Goal: Information Seeking & Learning: Learn about a topic

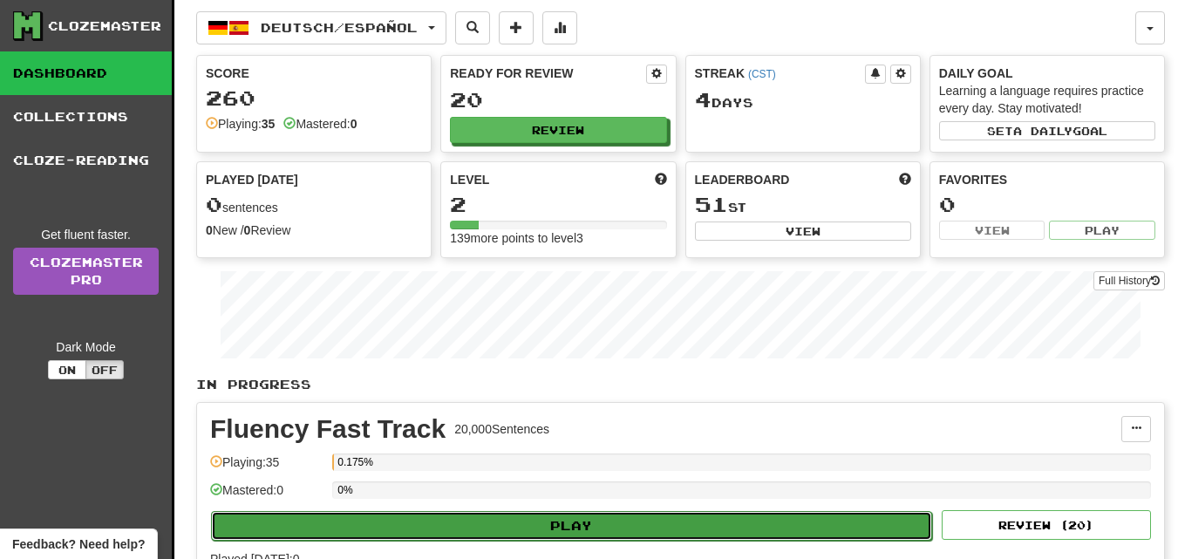
click at [589, 520] on button "Play" at bounding box center [571, 526] width 721 height 30
select select "**"
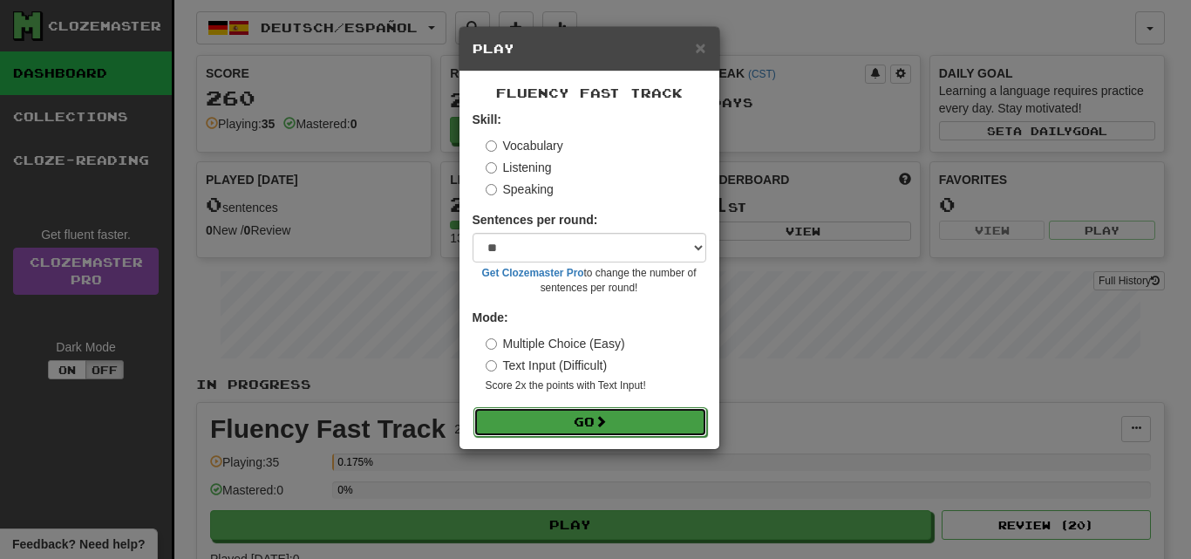
click at [669, 434] on button "Go" at bounding box center [590, 422] width 234 height 30
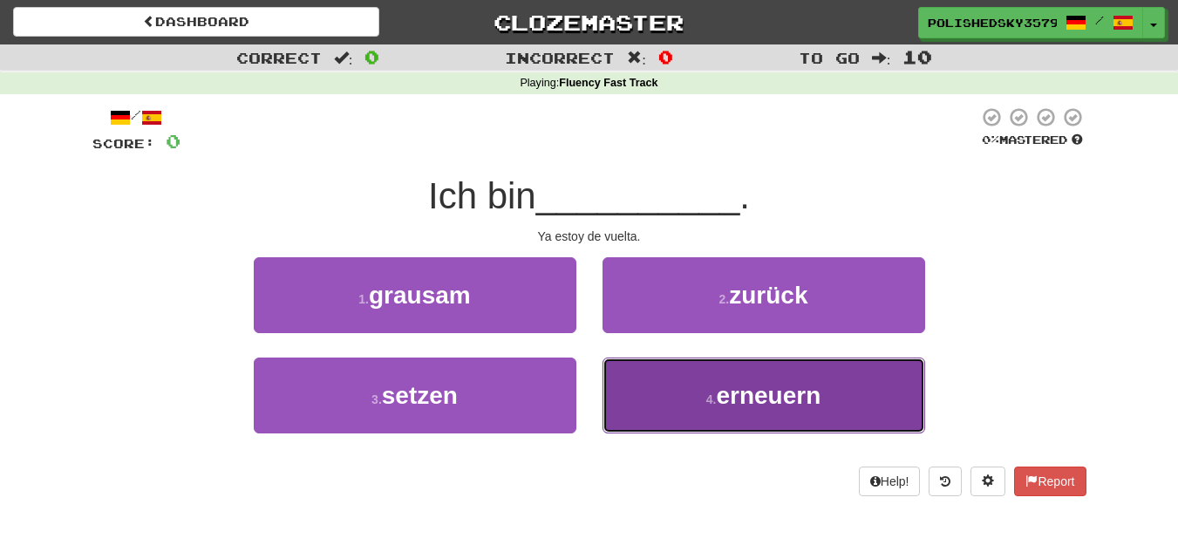
click at [863, 400] on button "4 . erneuern" at bounding box center [763, 395] width 323 height 76
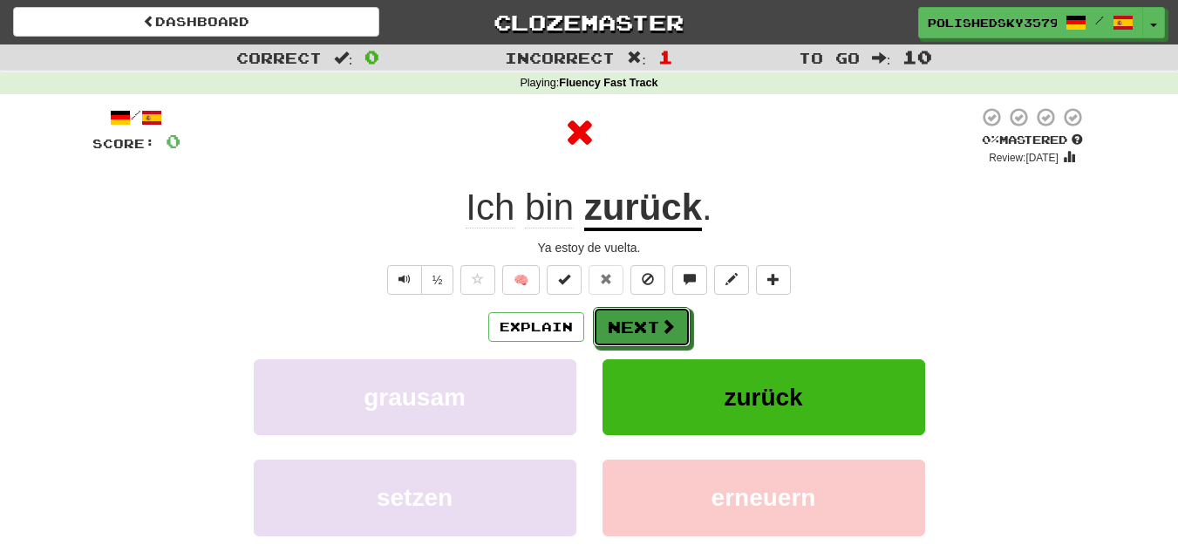
drag, startPoint x: 618, startPoint y: 307, endPoint x: 634, endPoint y: 302, distance: 16.3
click at [626, 303] on div "/ Score: 0 0 % Mastered Review: 2025-08-16 Ich bin zurück . Ya estoy de vuelta.…" at bounding box center [589, 379] width 994 height 547
click at [655, 331] on button "Next" at bounding box center [643, 328] width 98 height 40
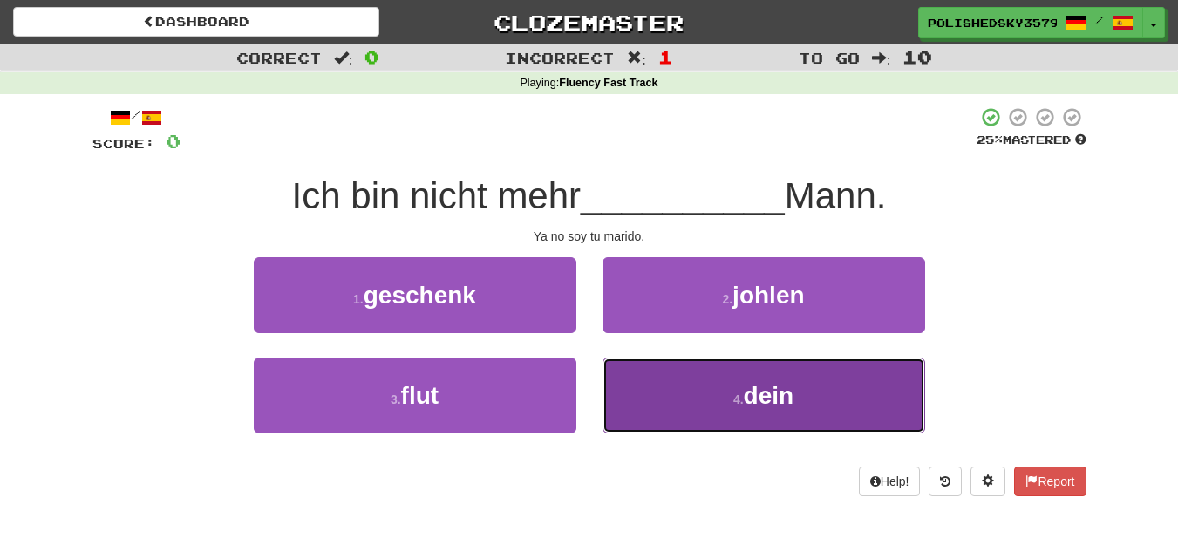
click at [693, 398] on button "4 . dein" at bounding box center [763, 395] width 323 height 76
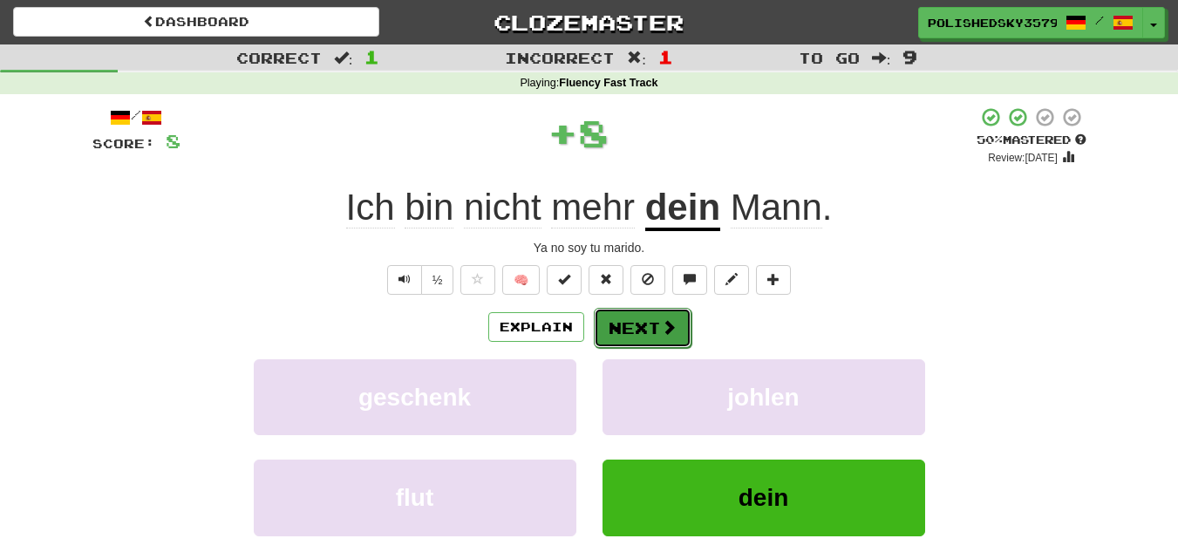
click at [677, 322] on button "Next" at bounding box center [643, 328] width 98 height 40
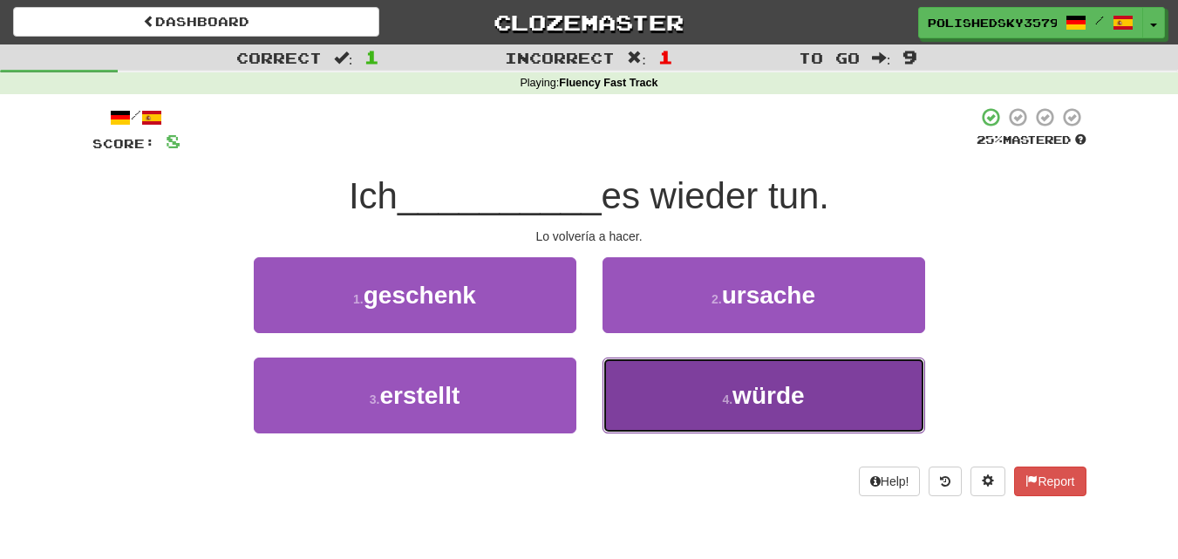
click at [671, 408] on button "4 . würde" at bounding box center [763, 395] width 323 height 76
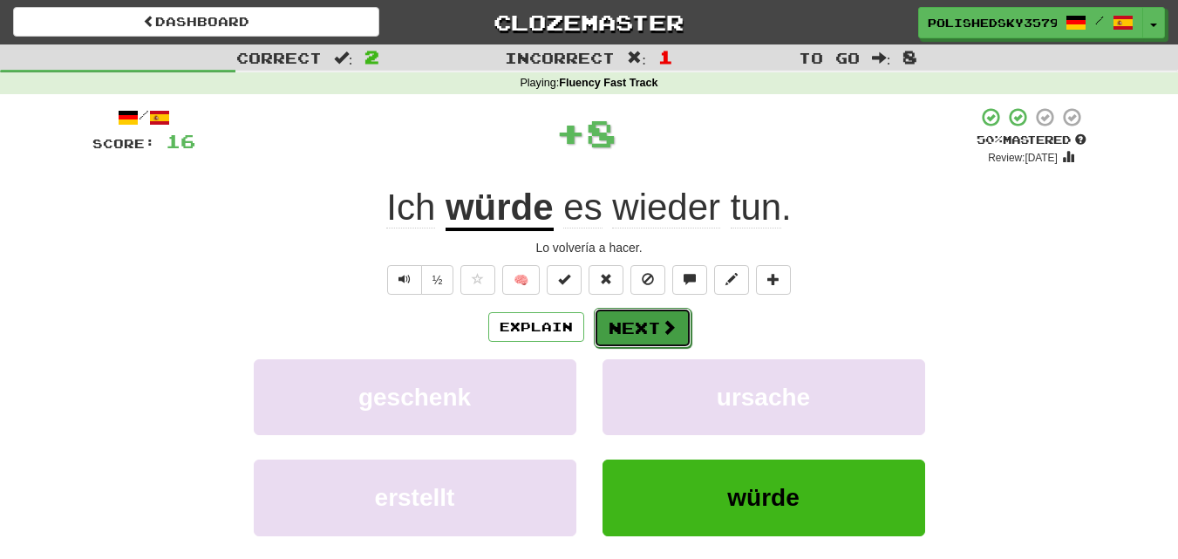
click at [678, 315] on button "Next" at bounding box center [643, 328] width 98 height 40
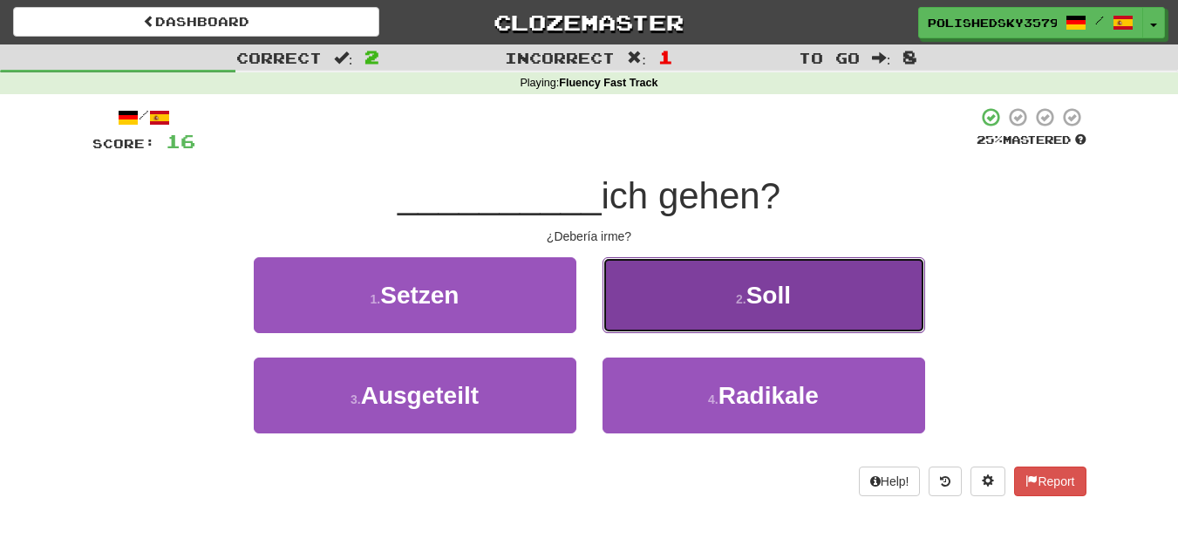
click at [717, 314] on button "2 . Soll" at bounding box center [763, 295] width 323 height 76
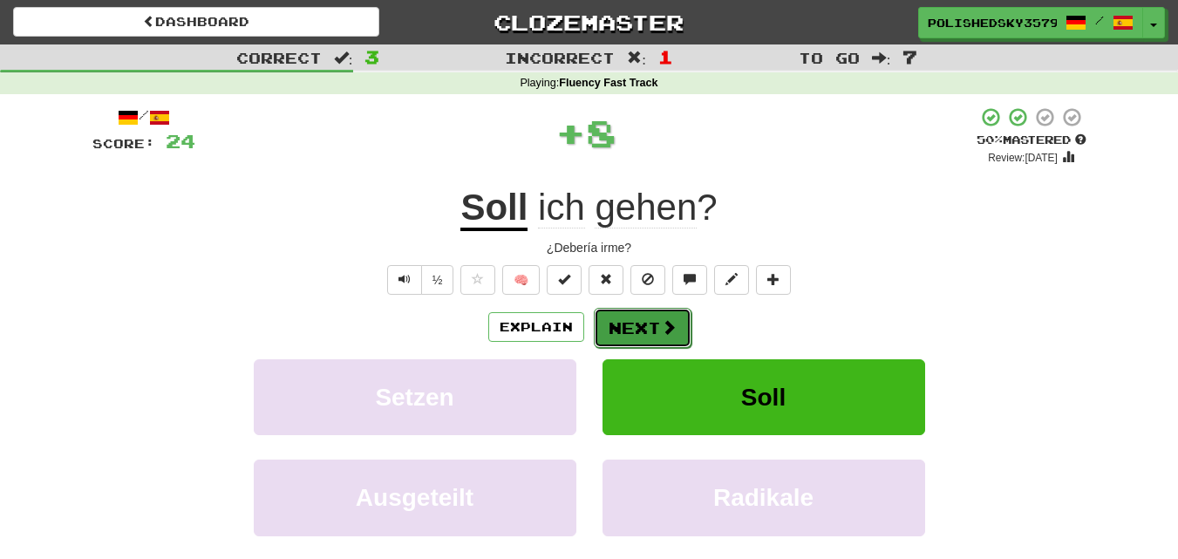
click at [635, 314] on button "Next" at bounding box center [643, 328] width 98 height 40
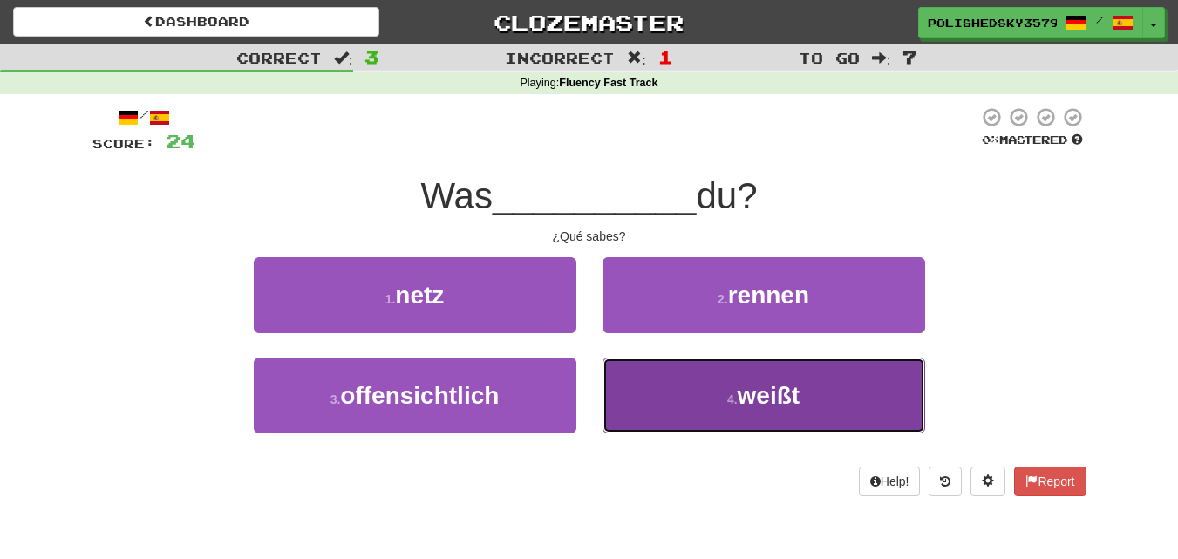
click at [645, 424] on button "4 . weißt" at bounding box center [763, 395] width 323 height 76
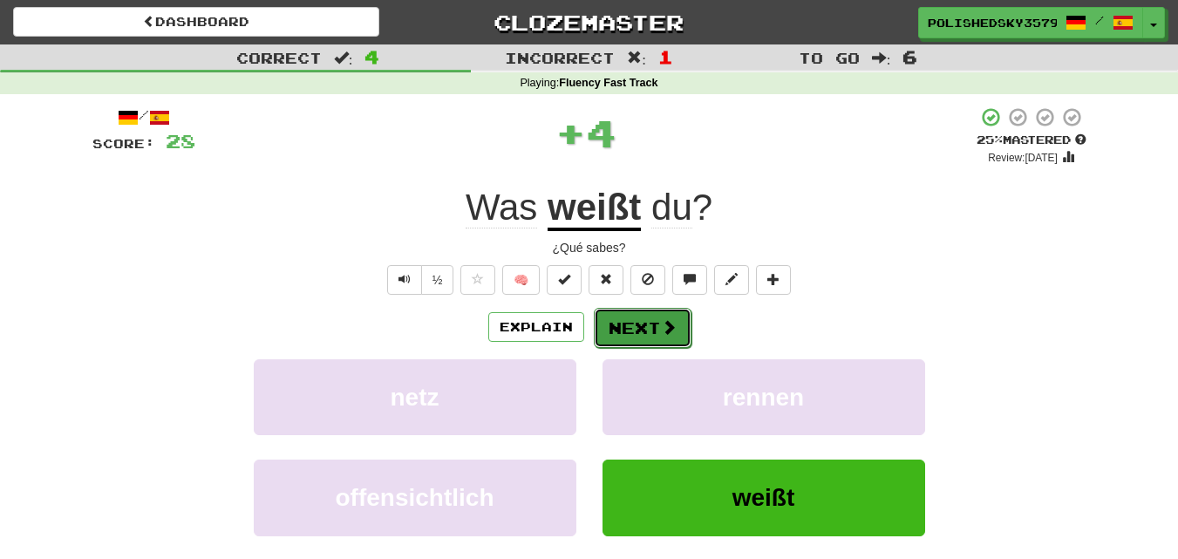
click at [661, 319] on span at bounding box center [669, 327] width 16 height 16
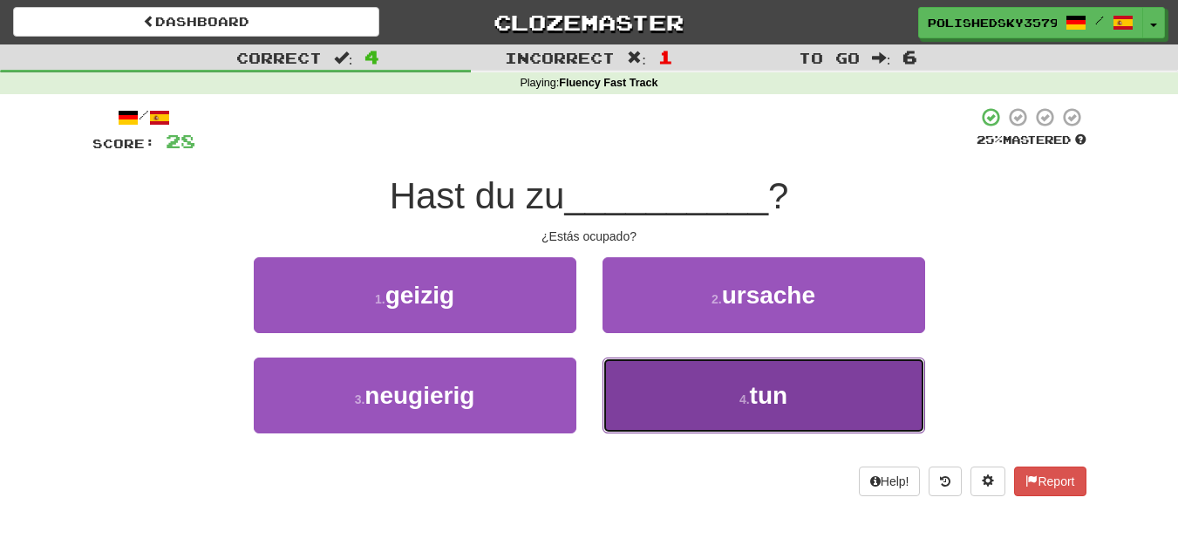
click at [670, 373] on button "4 . tun" at bounding box center [763, 395] width 323 height 76
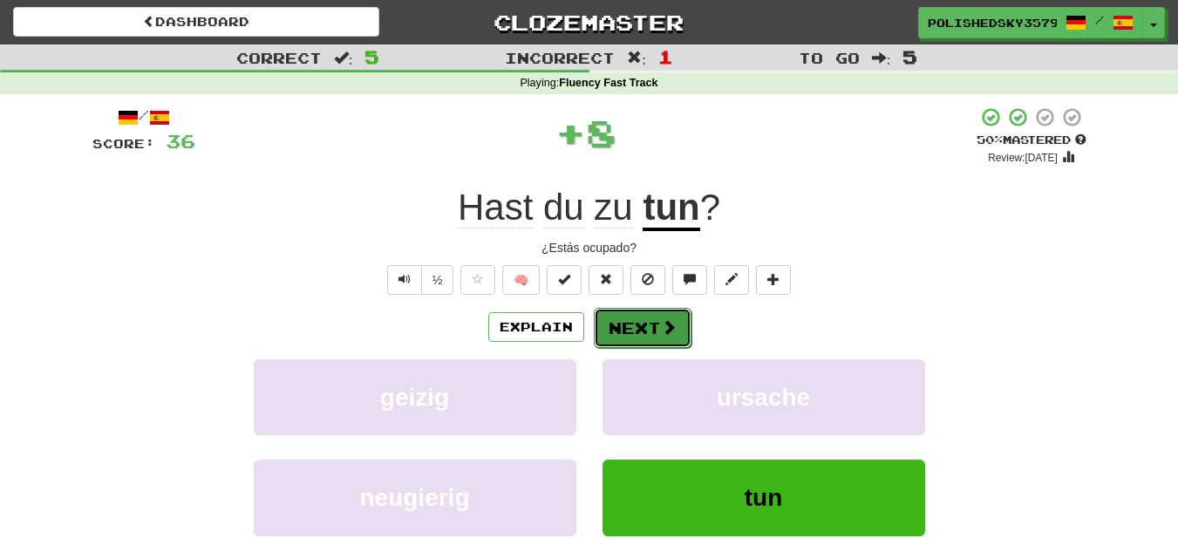
click at [669, 311] on button "Next" at bounding box center [643, 328] width 98 height 40
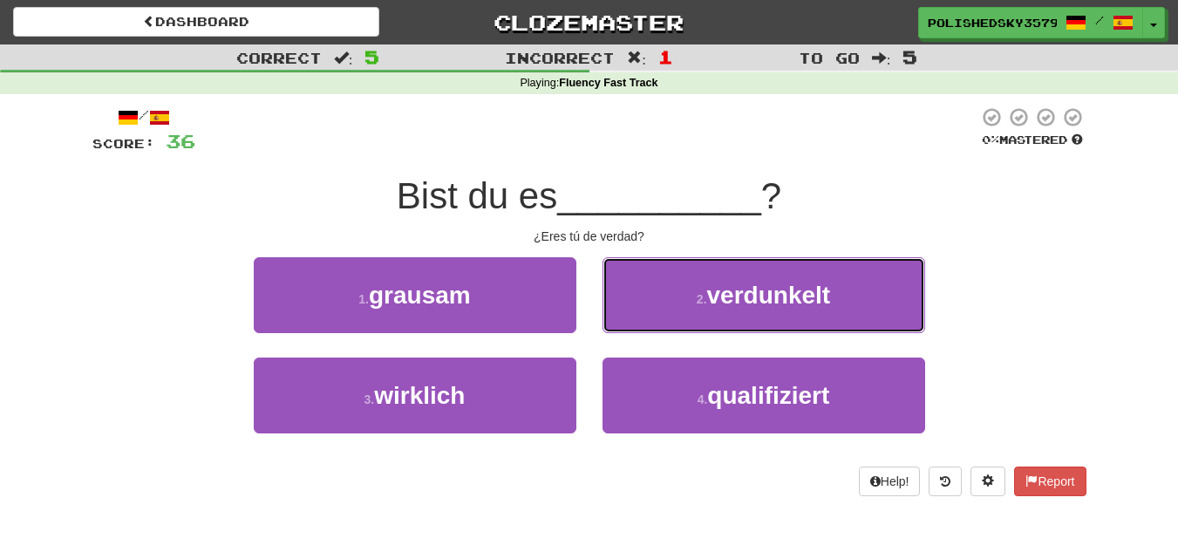
click at [669, 311] on button "2 . verdunkelt" at bounding box center [763, 295] width 323 height 76
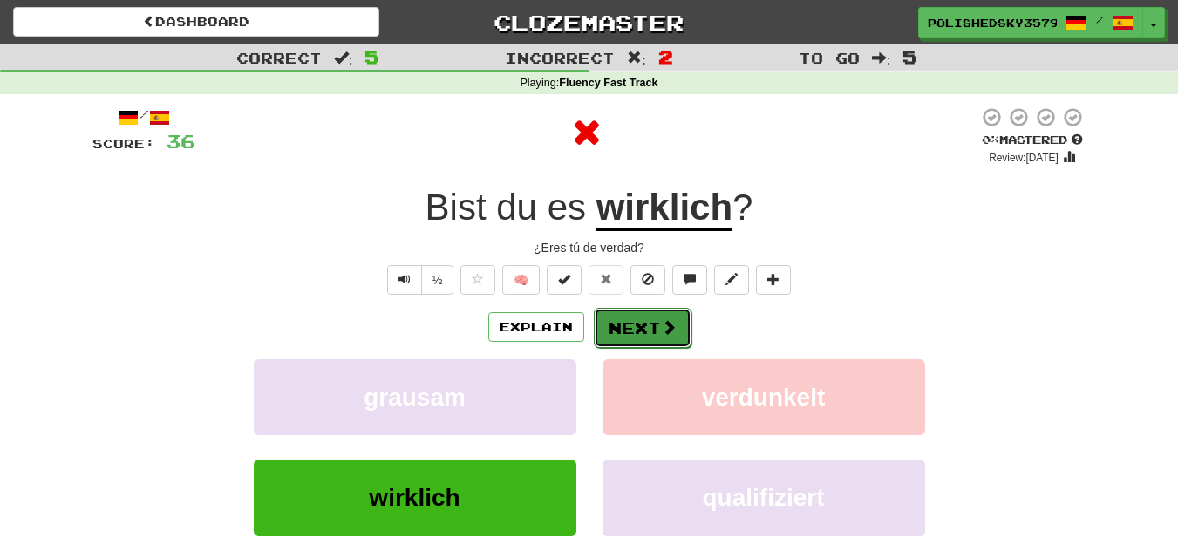
click at [662, 327] on span at bounding box center [669, 327] width 16 height 16
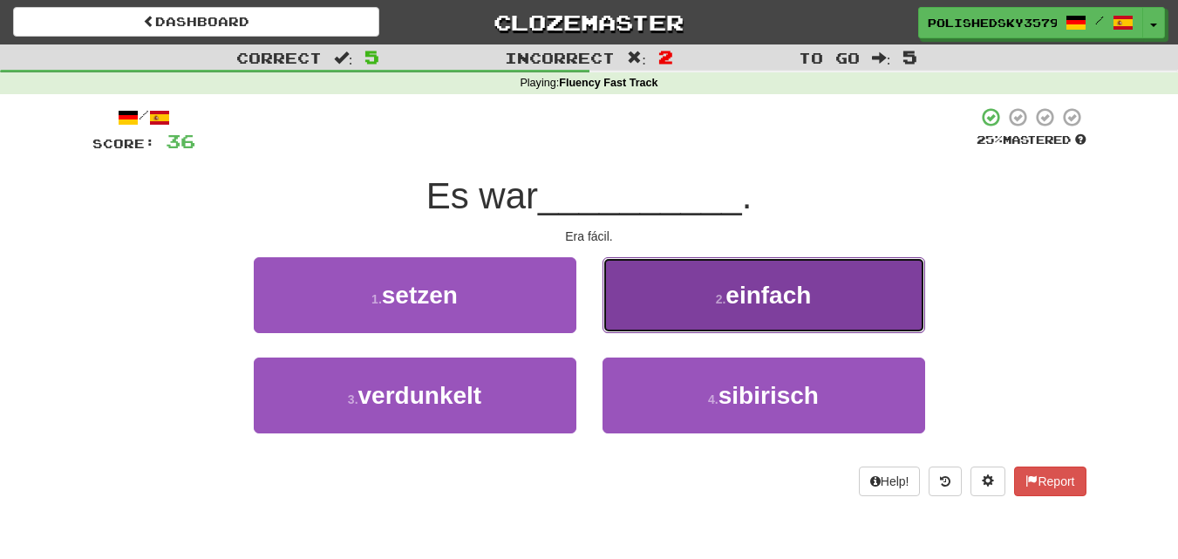
click at [706, 302] on button "2 . einfach" at bounding box center [763, 295] width 323 height 76
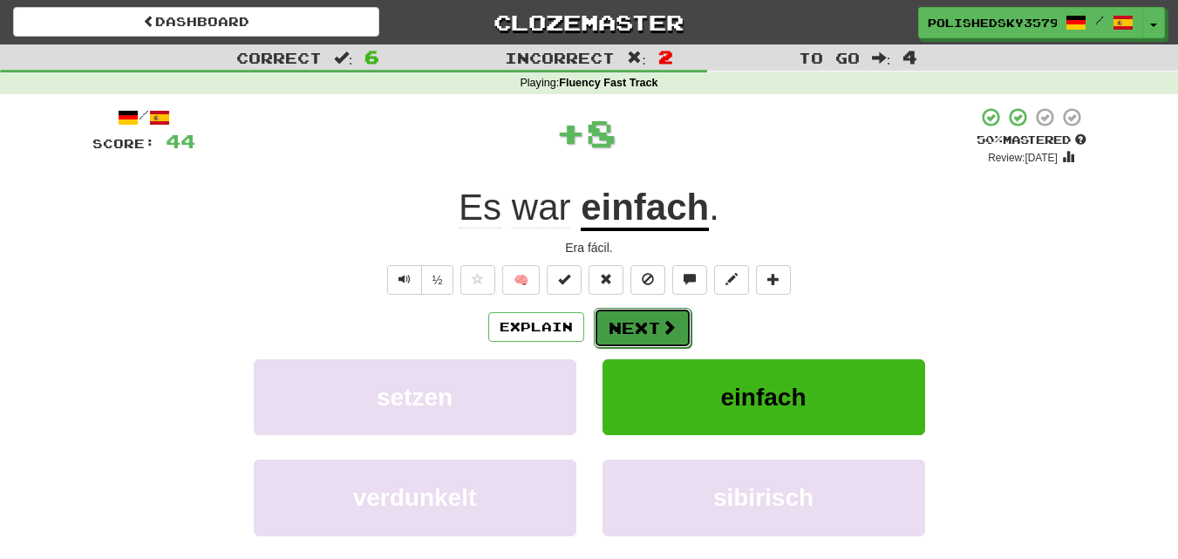
click at [661, 332] on span at bounding box center [669, 327] width 16 height 16
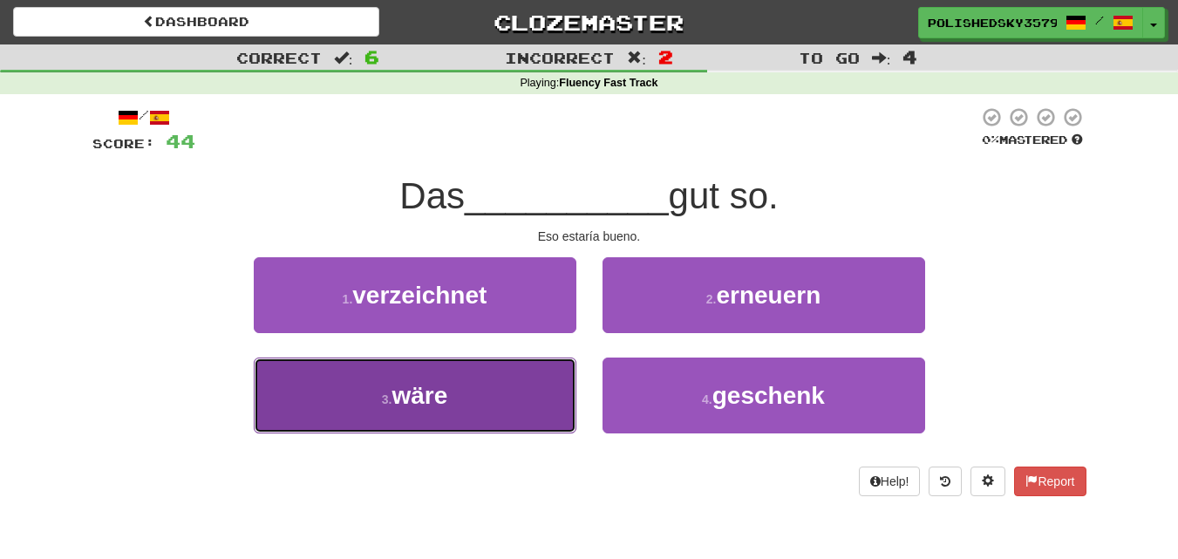
click at [533, 380] on button "3 . wäre" at bounding box center [415, 395] width 323 height 76
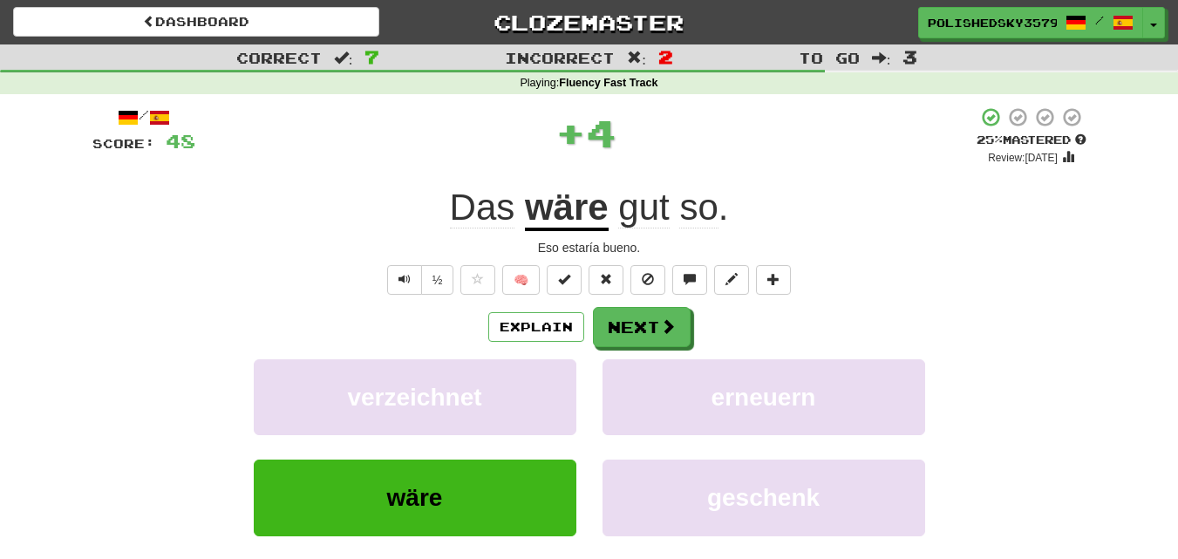
click at [615, 348] on div "Explain Next verzeichnet erneuern wäre geschenk Learn more: verzeichnet erneuer…" at bounding box center [589, 447] width 994 height 280
click at [623, 338] on button "Next" at bounding box center [643, 328] width 98 height 40
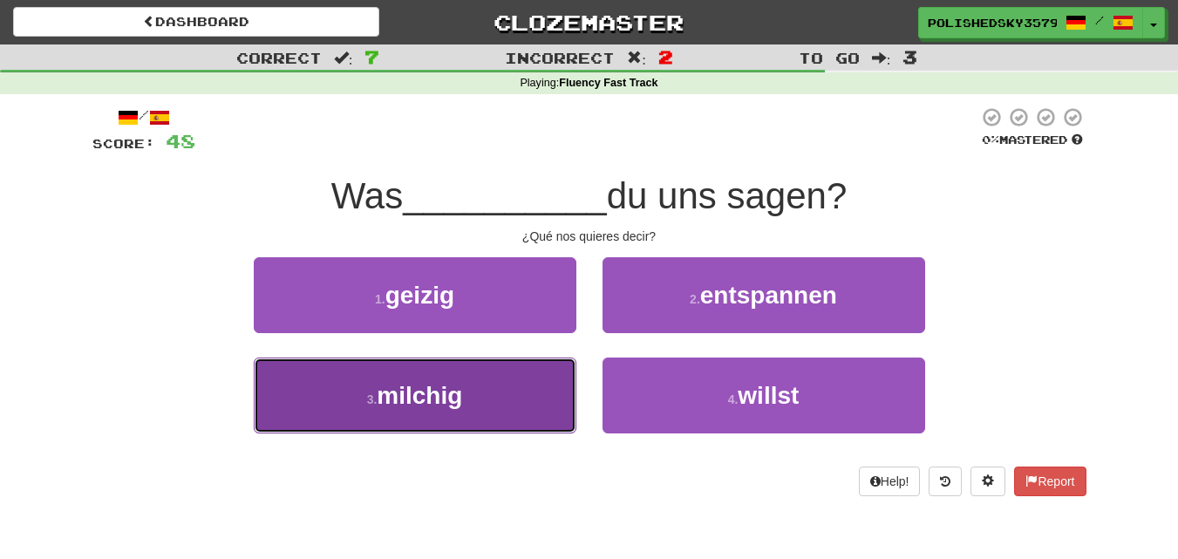
click at [513, 404] on button "3 . milchig" at bounding box center [415, 395] width 323 height 76
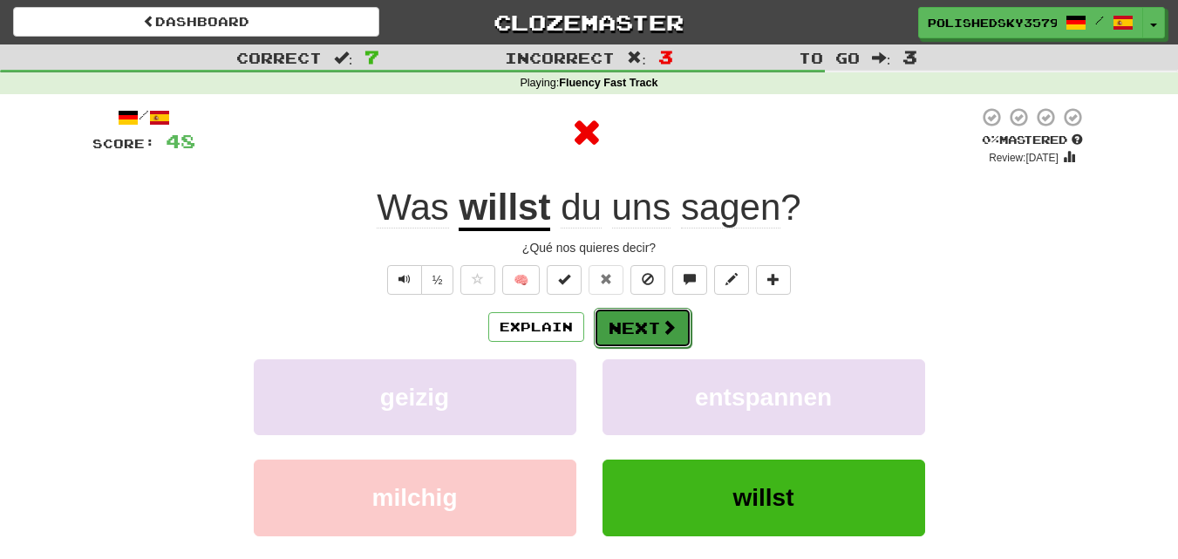
click at [642, 329] on button "Next" at bounding box center [643, 328] width 98 height 40
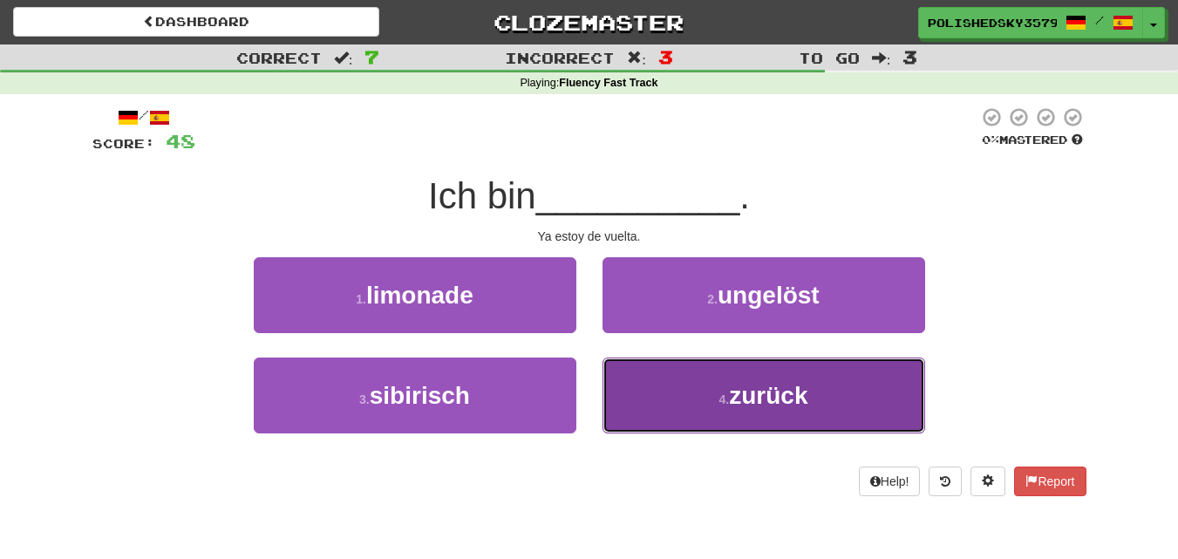
click at [698, 405] on button "4 . zurück" at bounding box center [763, 395] width 323 height 76
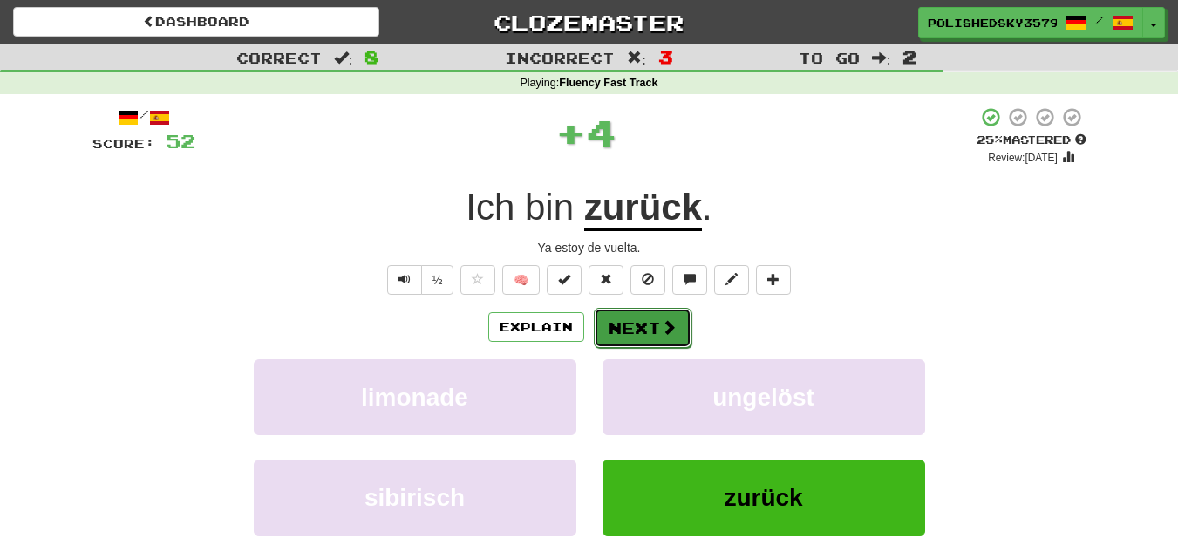
click at [661, 319] on span at bounding box center [669, 327] width 16 height 16
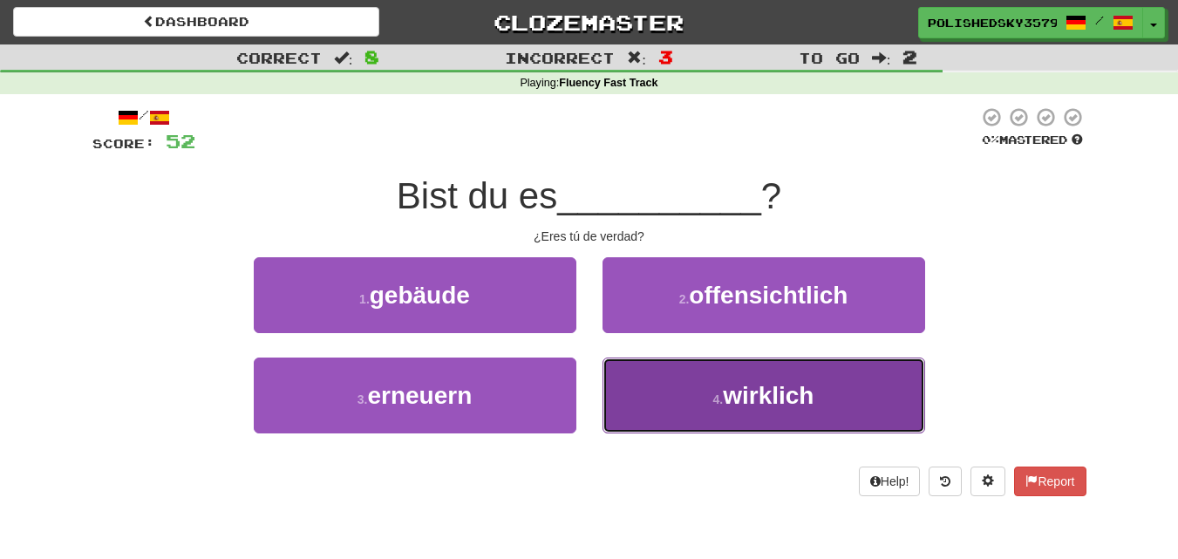
click at [642, 385] on button "4 . wirklich" at bounding box center [763, 395] width 323 height 76
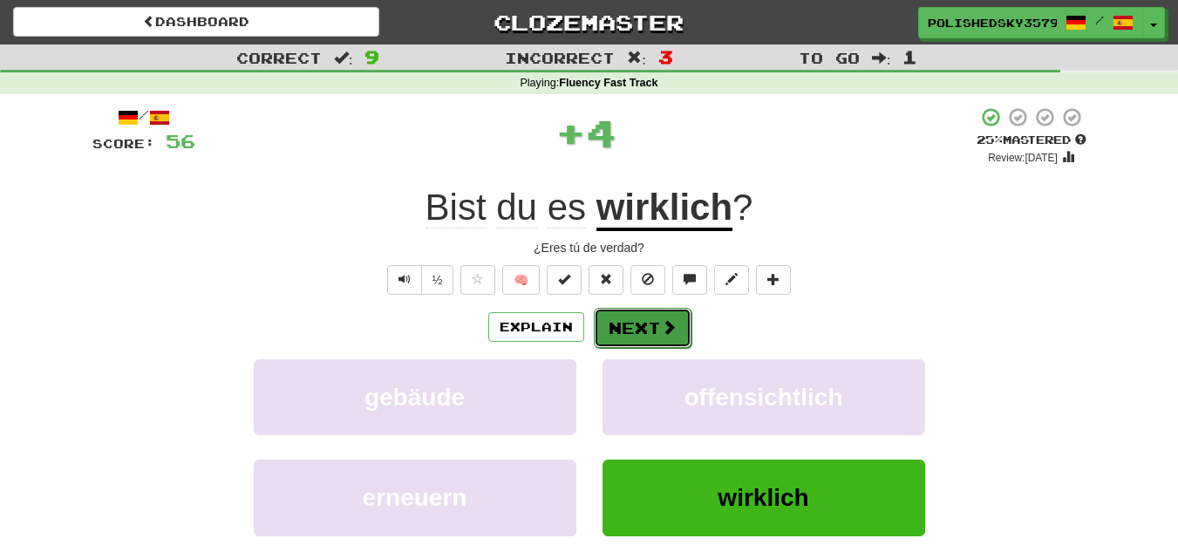
click at [639, 336] on button "Next" at bounding box center [643, 328] width 98 height 40
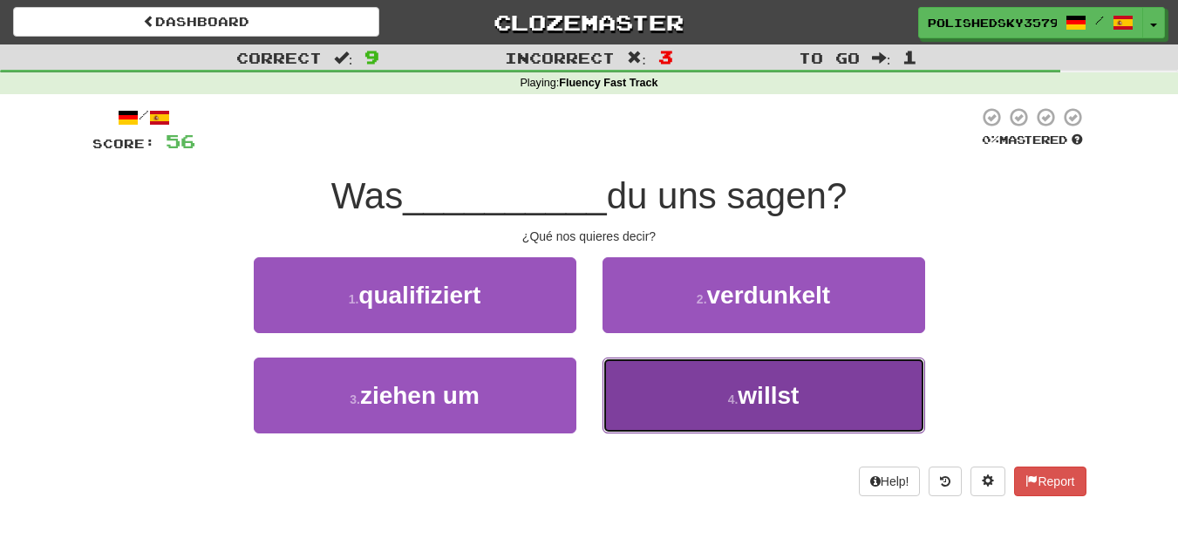
click at [653, 375] on button "4 . willst" at bounding box center [763, 395] width 323 height 76
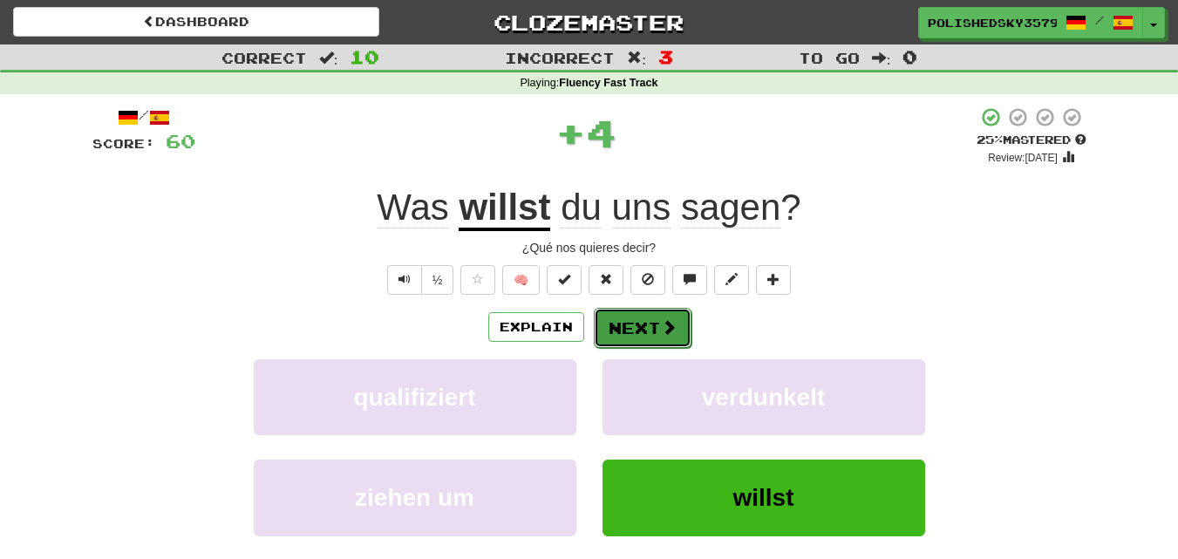
click at [647, 321] on button "Next" at bounding box center [643, 328] width 98 height 40
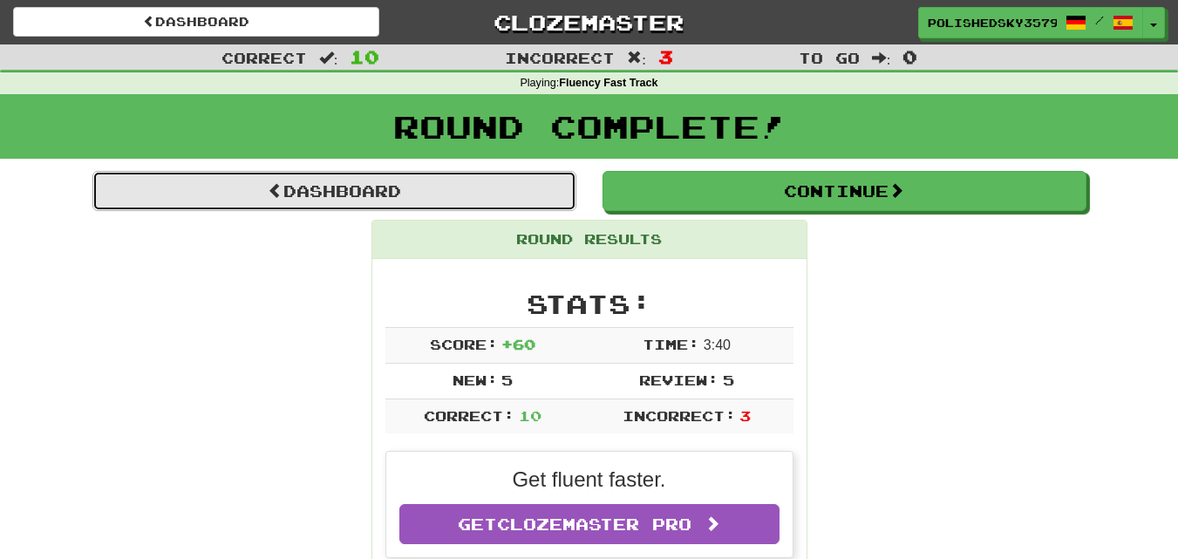
click at [446, 189] on link "Dashboard" at bounding box center [334, 191] width 484 height 40
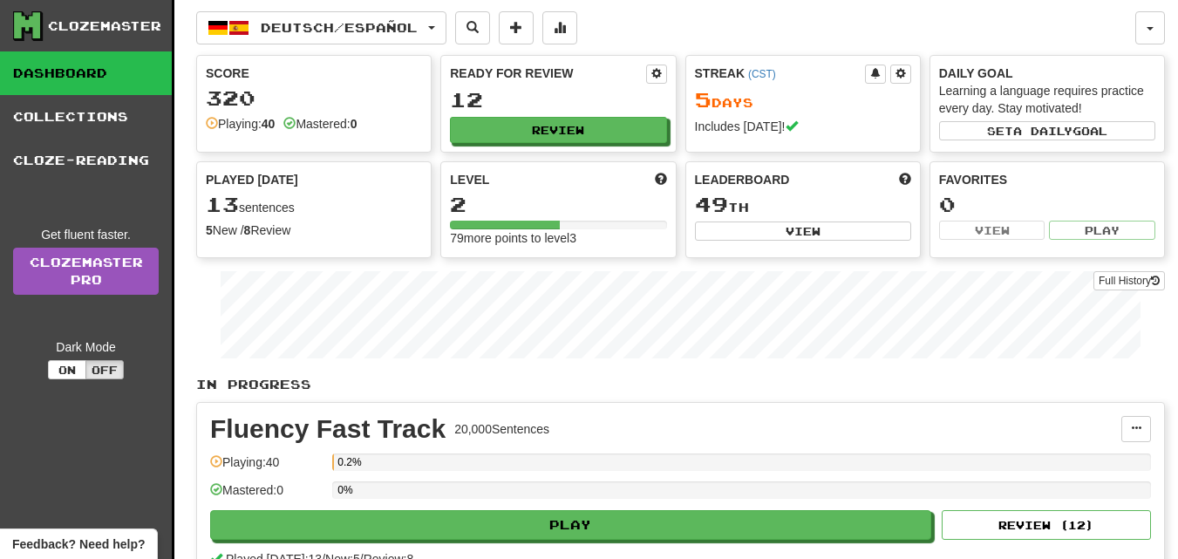
click at [275, 125] on strong "40" at bounding box center [269, 124] width 14 height 14
click at [275, 124] on strong "40" at bounding box center [269, 124] width 14 height 14
click at [275, 146] on div "Score 320 Playing: 40 Mastered: 0" at bounding box center [313, 104] width 235 height 98
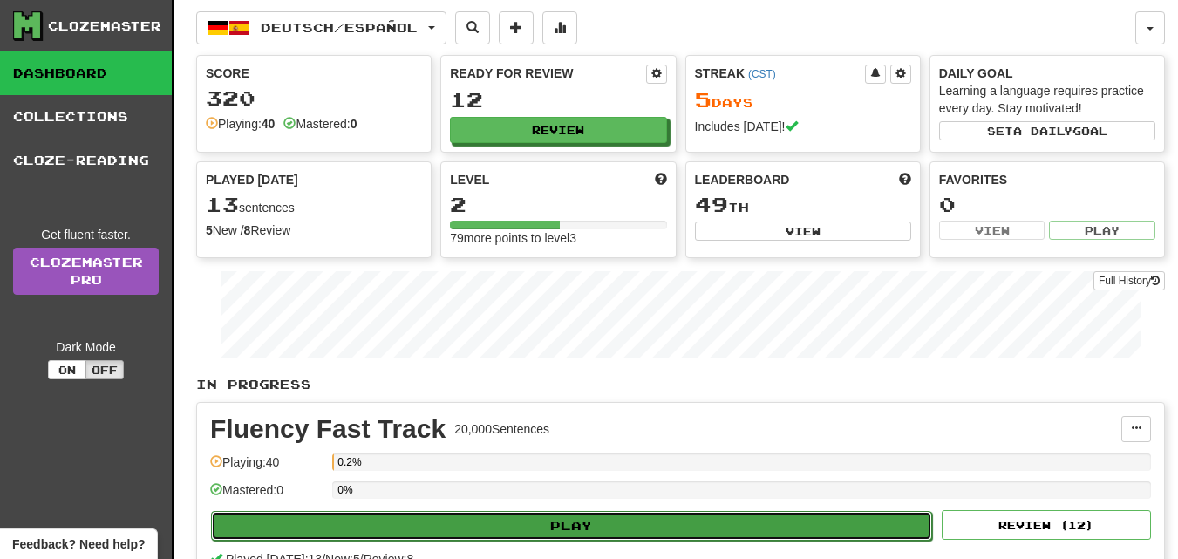
click at [567, 516] on button "Play" at bounding box center [571, 526] width 721 height 30
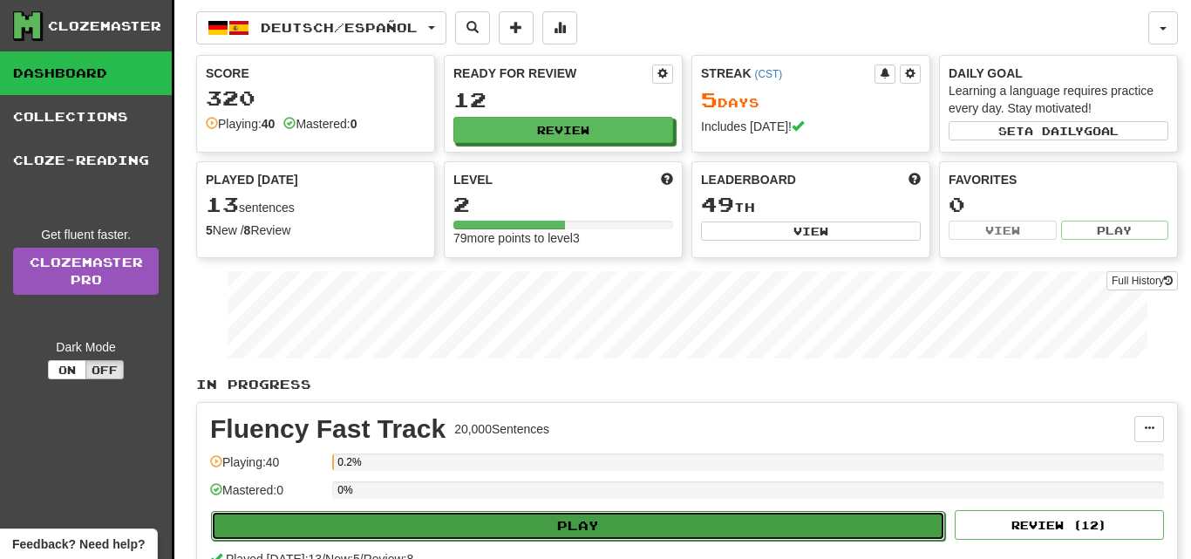
select select "**"
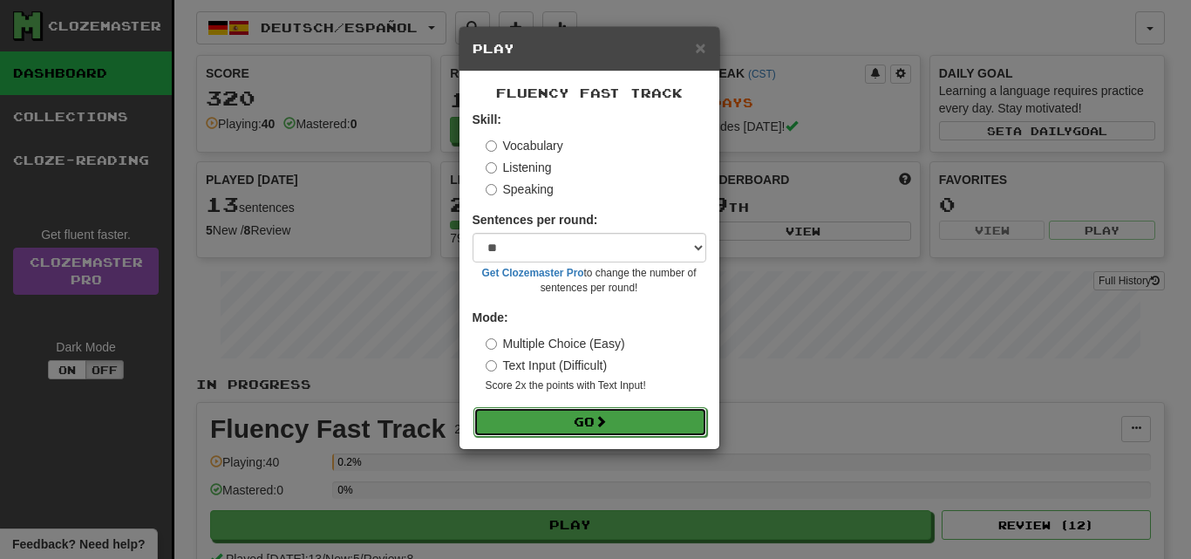
click at [563, 418] on button "Go" at bounding box center [590, 422] width 234 height 30
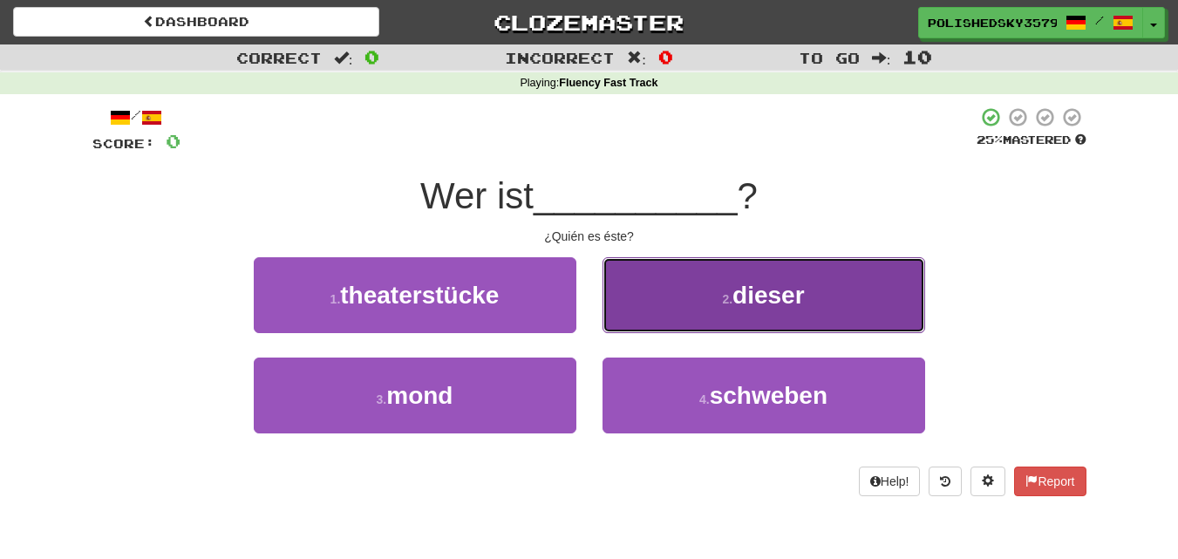
click at [745, 279] on button "2 . dieser" at bounding box center [763, 295] width 323 height 76
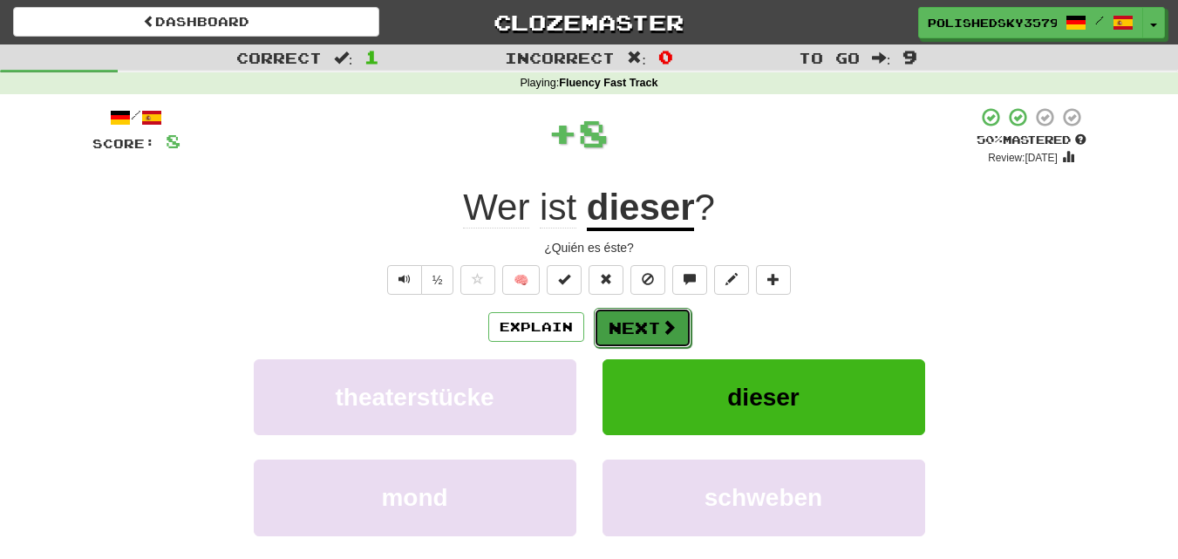
drag, startPoint x: 675, startPoint y: 314, endPoint x: 659, endPoint y: 328, distance: 21.0
click at [661, 328] on span at bounding box center [669, 327] width 16 height 16
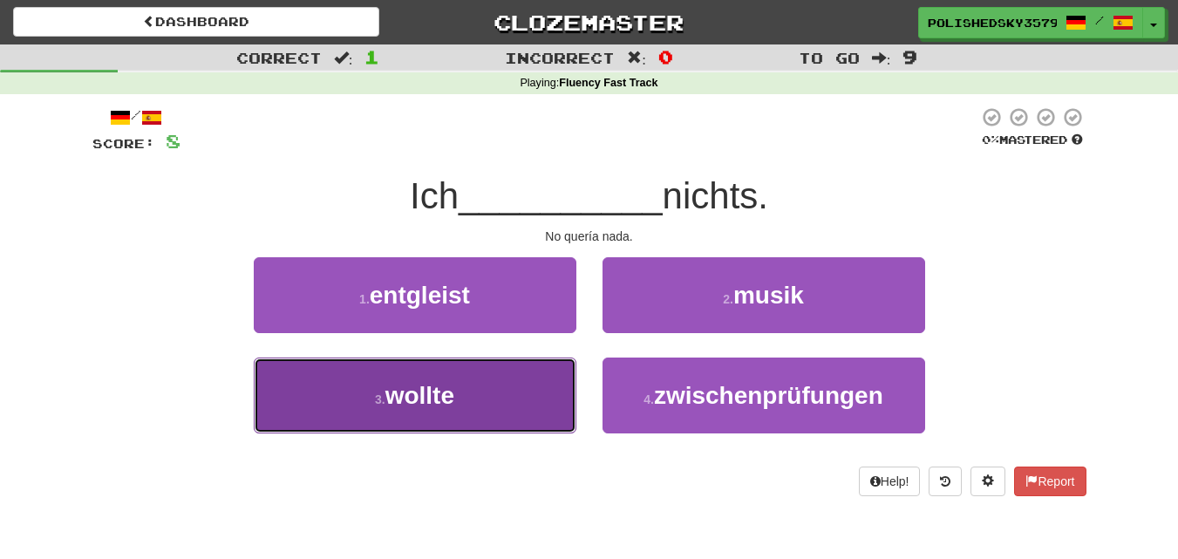
click at [512, 399] on button "3 . wollte" at bounding box center [415, 395] width 323 height 76
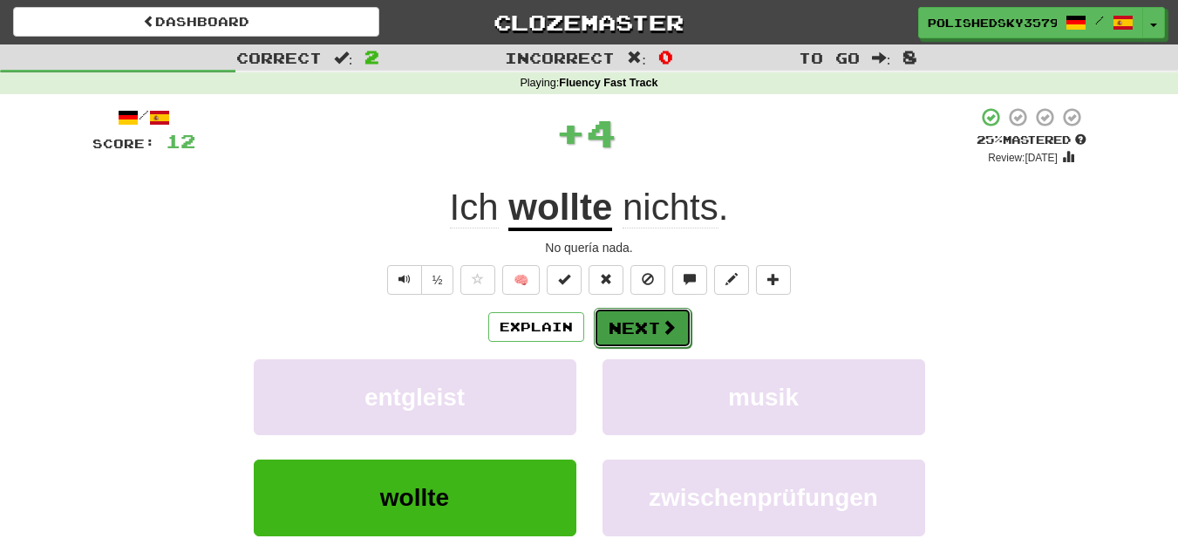
click at [613, 331] on button "Next" at bounding box center [643, 328] width 98 height 40
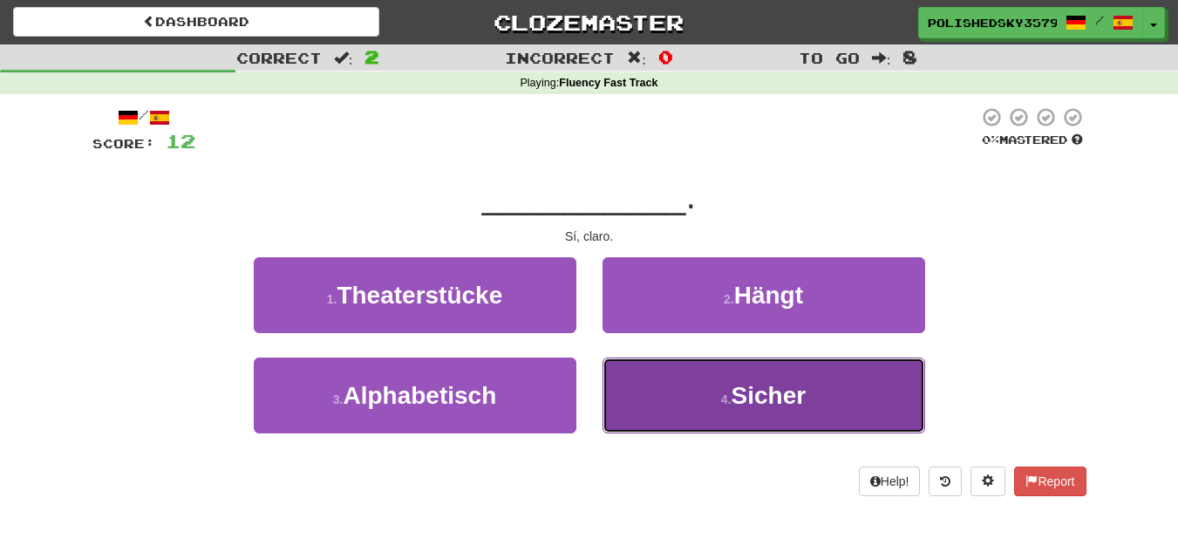
click at [696, 395] on button "4 . Sicher" at bounding box center [763, 395] width 323 height 76
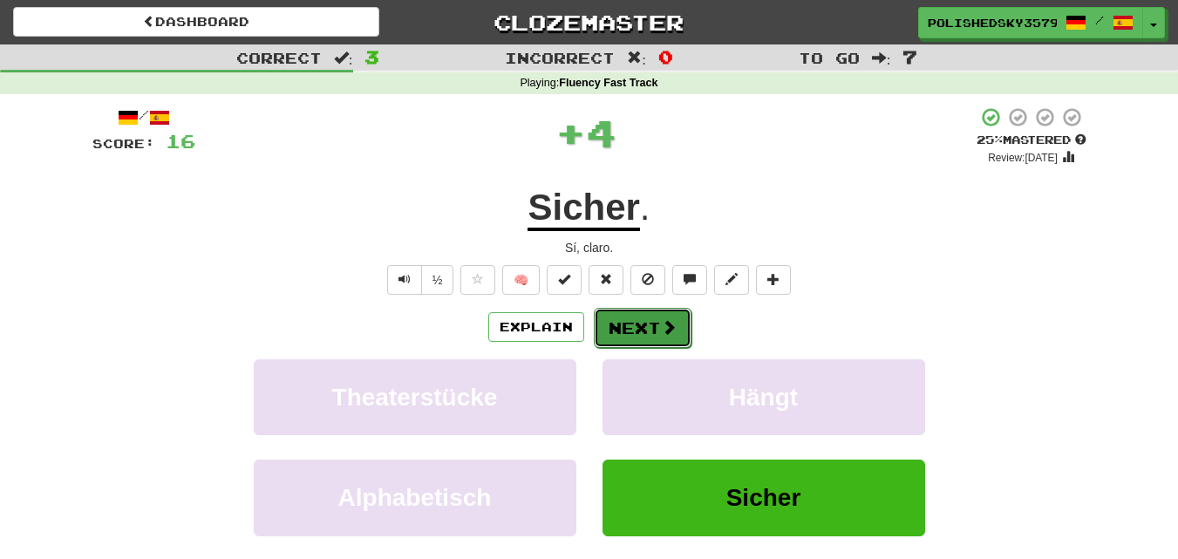
click at [671, 314] on button "Next" at bounding box center [643, 328] width 98 height 40
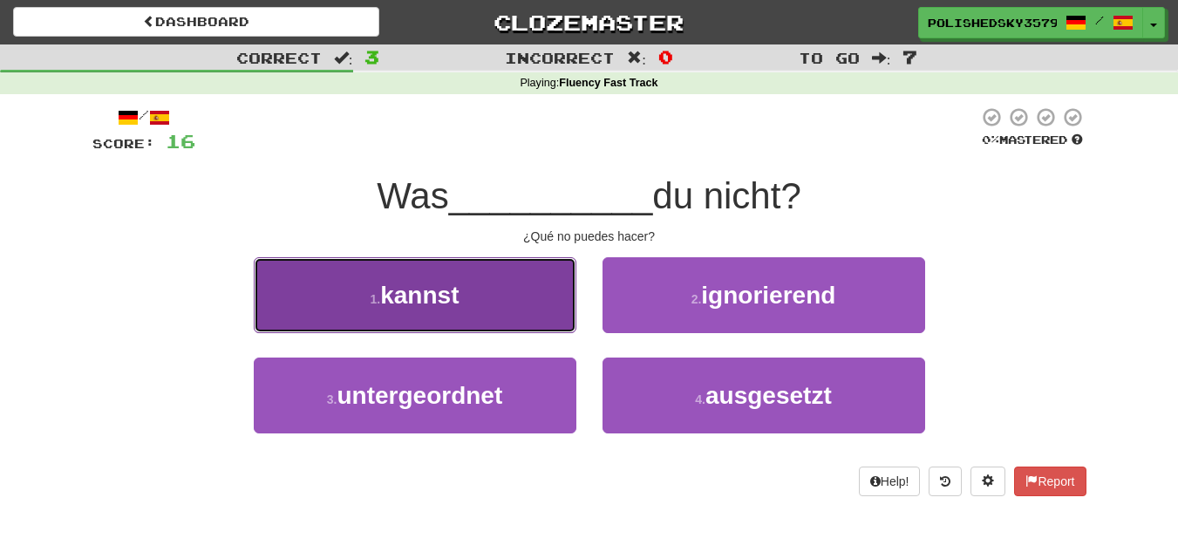
click at [472, 293] on button "1 . kannst" at bounding box center [415, 295] width 323 height 76
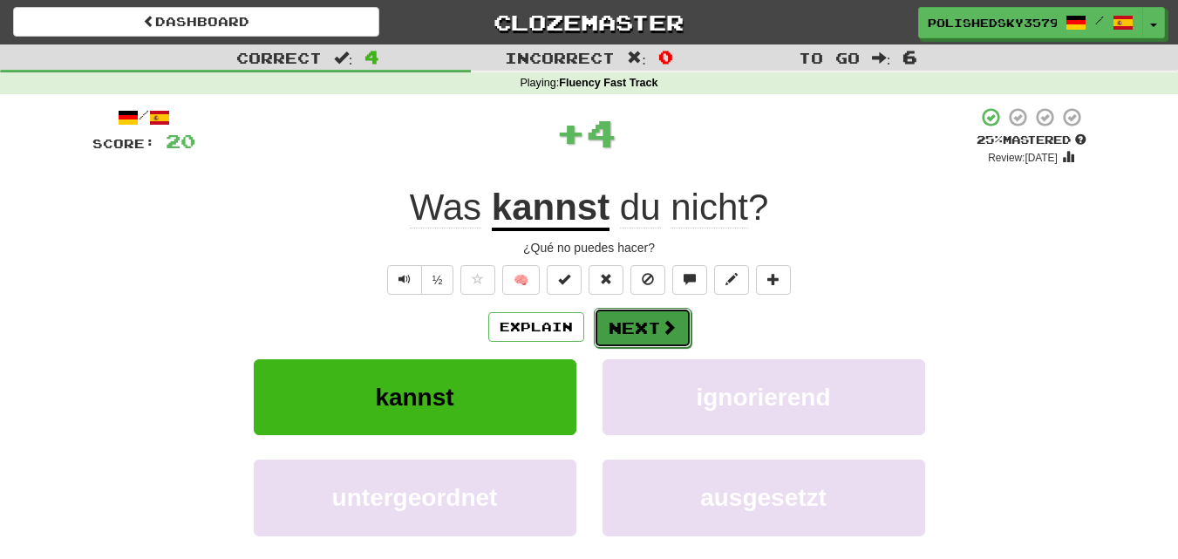
click at [635, 326] on button "Next" at bounding box center [643, 328] width 98 height 40
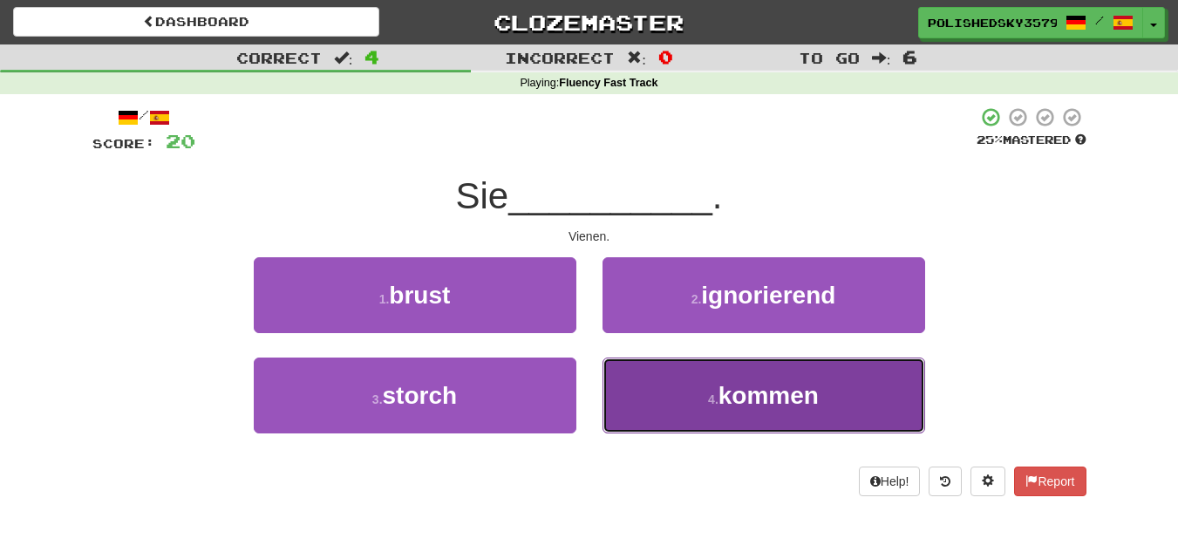
click at [675, 418] on button "4 . kommen" at bounding box center [763, 395] width 323 height 76
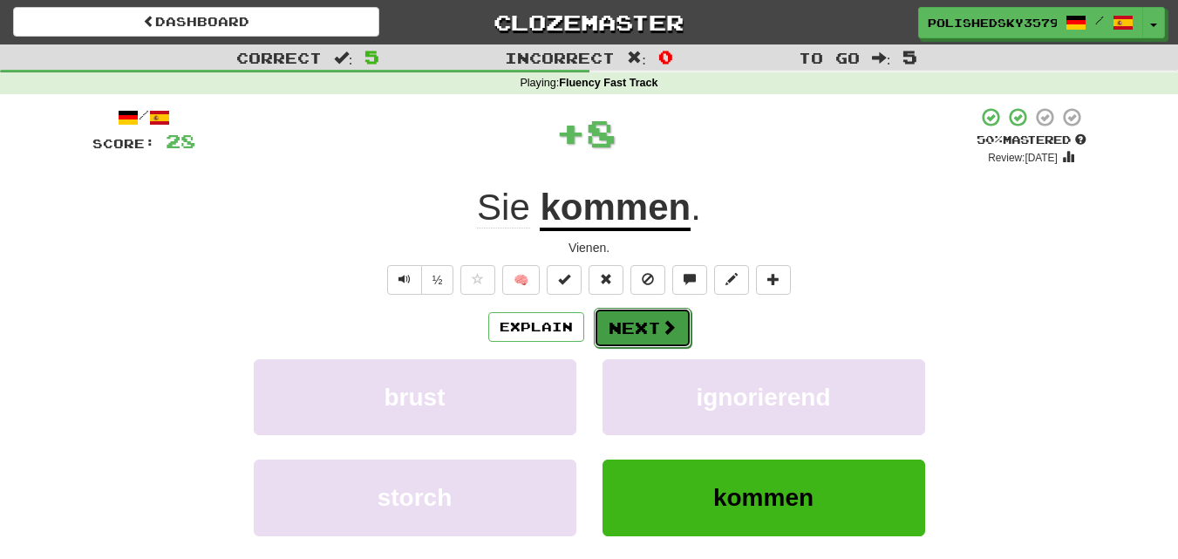
click at [681, 344] on button "Next" at bounding box center [643, 328] width 98 height 40
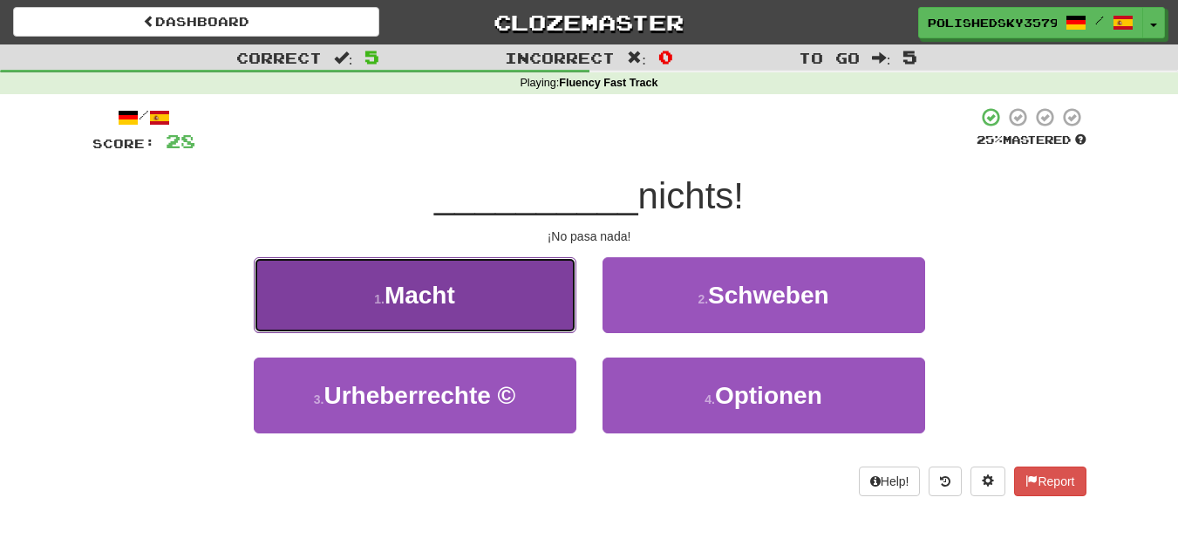
click at [538, 265] on button "1 . Macht" at bounding box center [415, 295] width 323 height 76
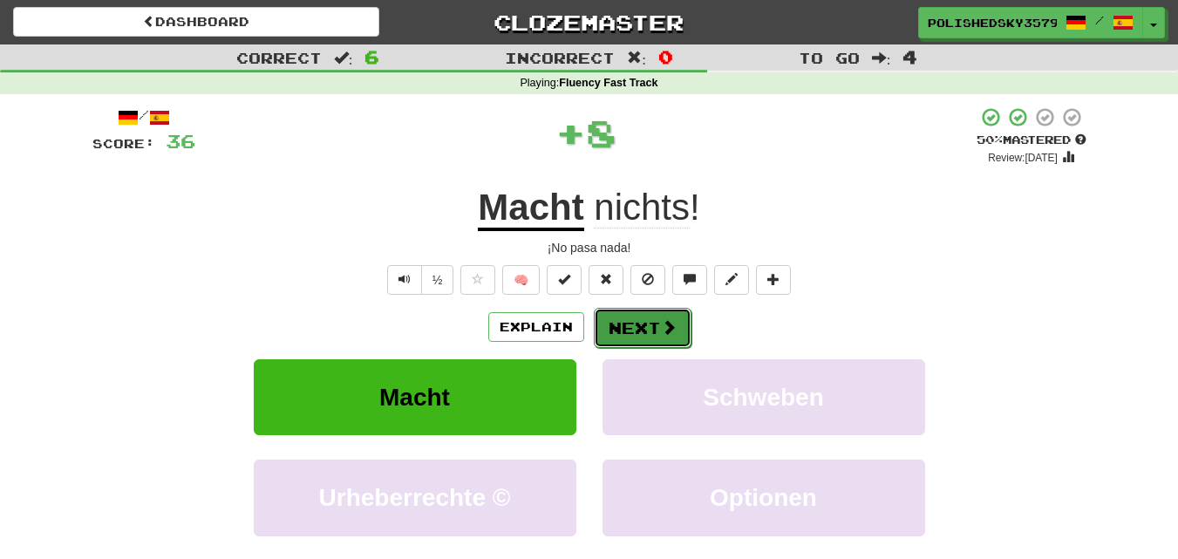
click at [681, 337] on button "Next" at bounding box center [643, 328] width 98 height 40
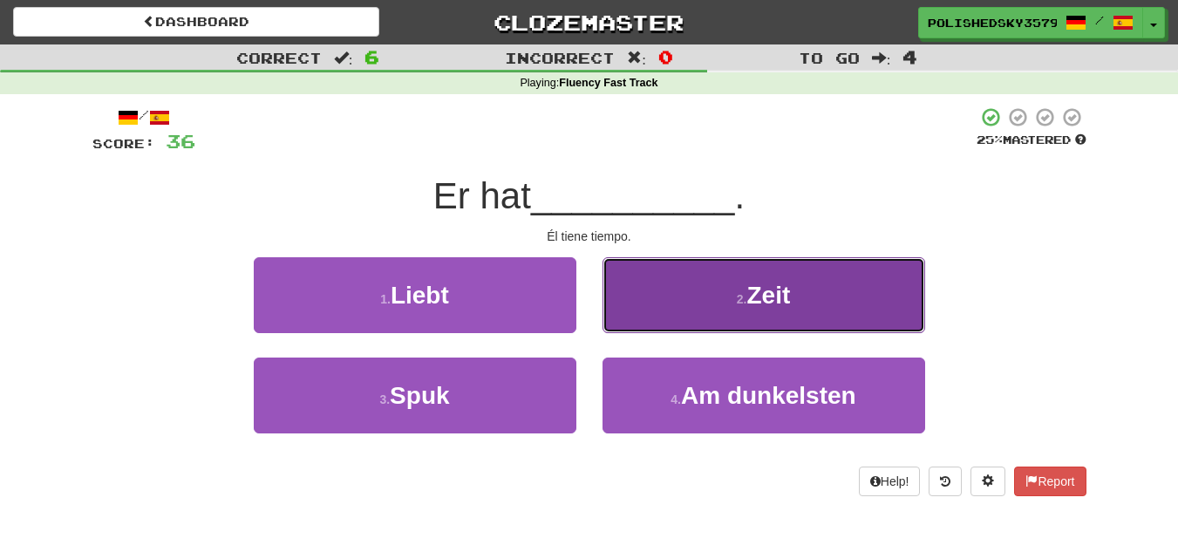
click at [675, 318] on button "2 . Zeit" at bounding box center [763, 295] width 323 height 76
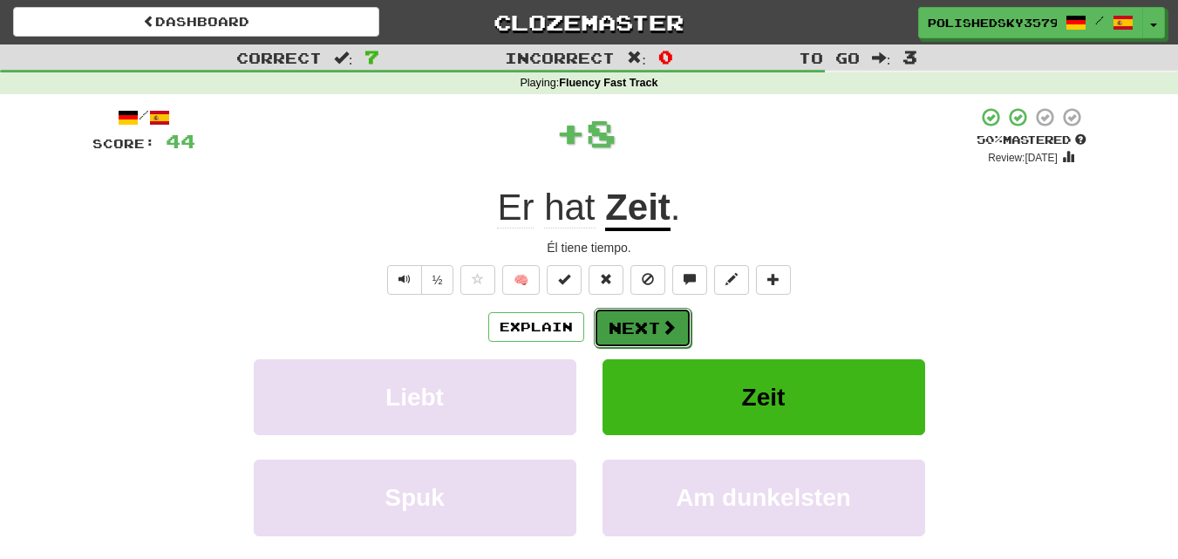
click at [674, 315] on button "Next" at bounding box center [643, 328] width 98 height 40
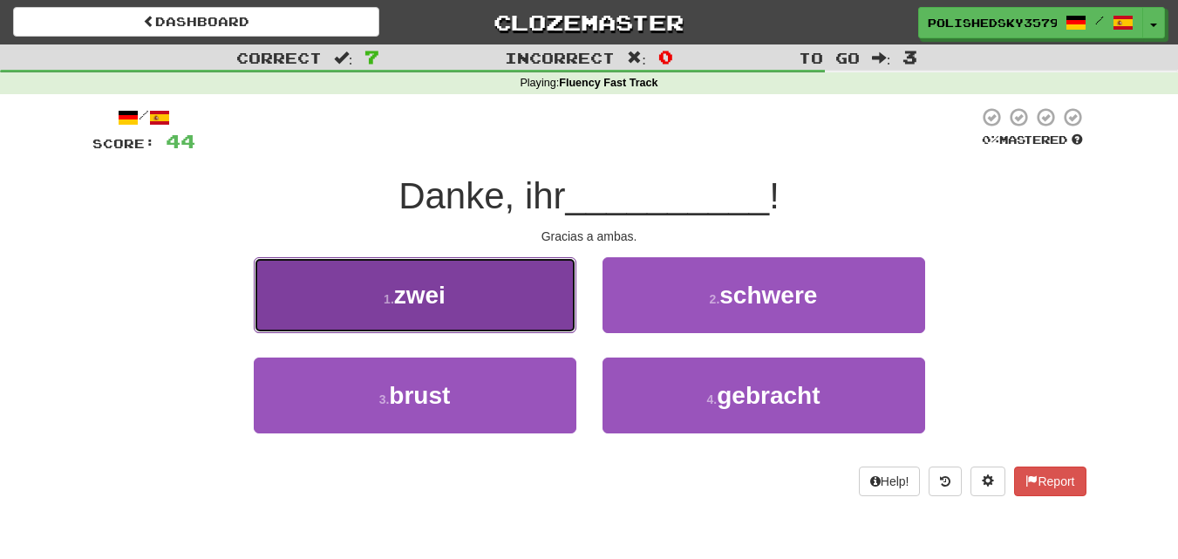
click at [512, 268] on button "1 . zwei" at bounding box center [415, 295] width 323 height 76
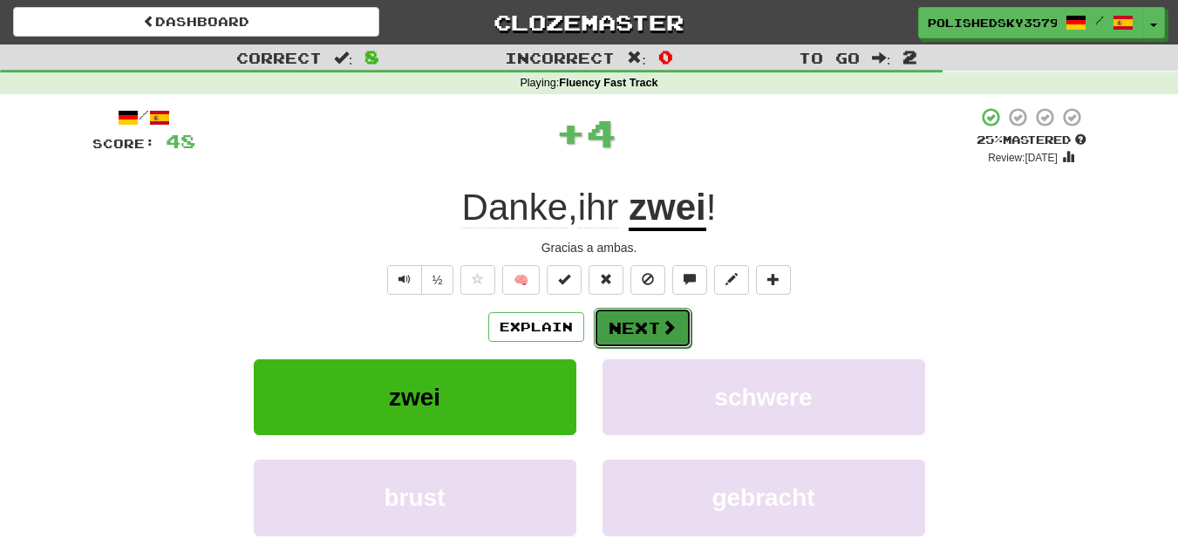
click at [664, 312] on button "Next" at bounding box center [643, 328] width 98 height 40
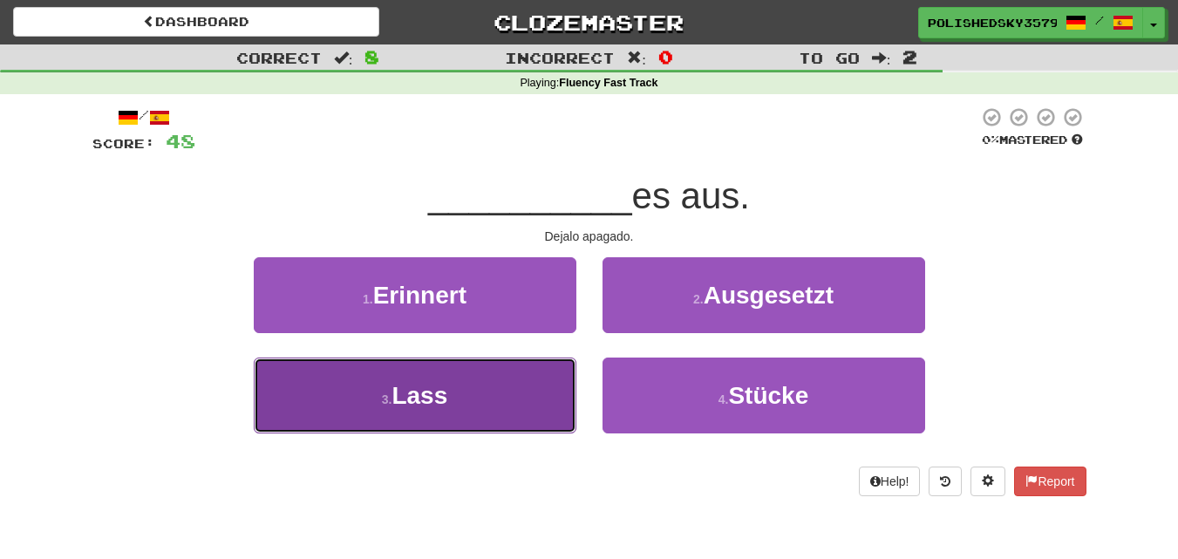
click at [501, 378] on button "3 . Lass" at bounding box center [415, 395] width 323 height 76
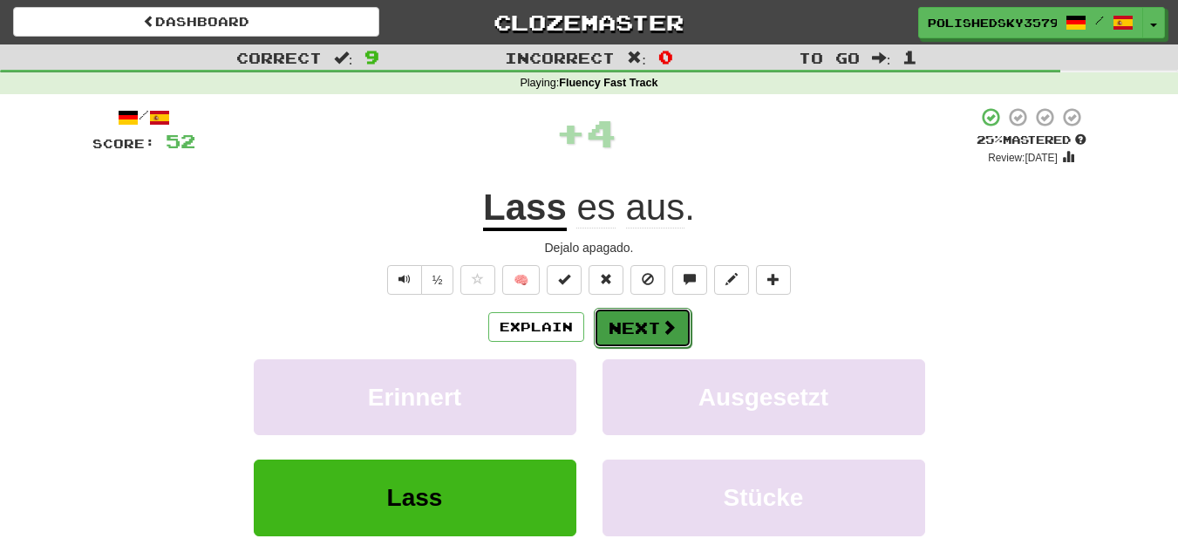
click at [655, 327] on button "Next" at bounding box center [643, 328] width 98 height 40
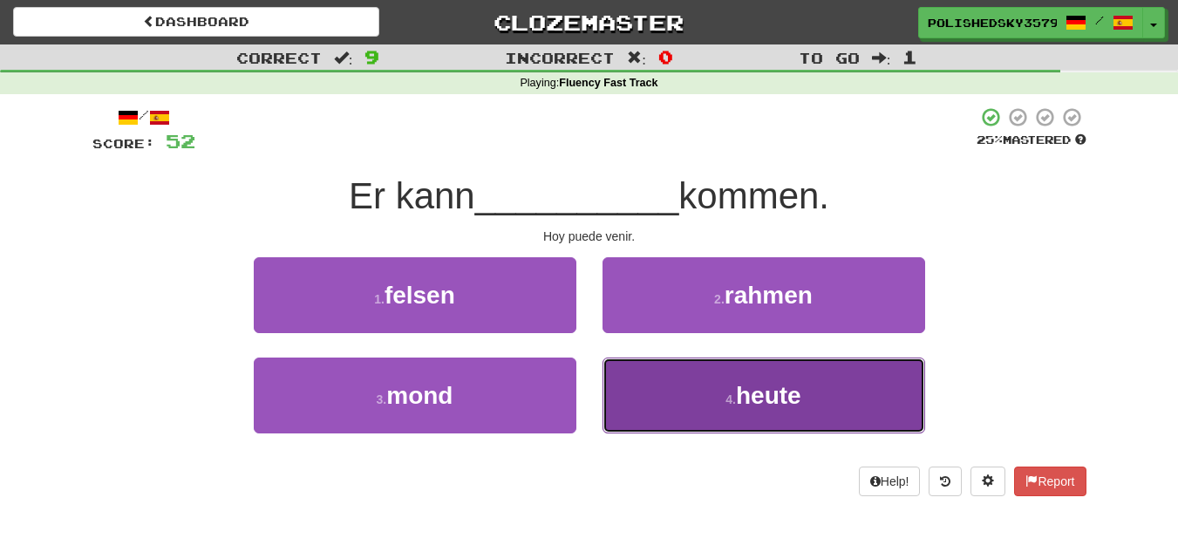
click at [666, 411] on button "4 . heute" at bounding box center [763, 395] width 323 height 76
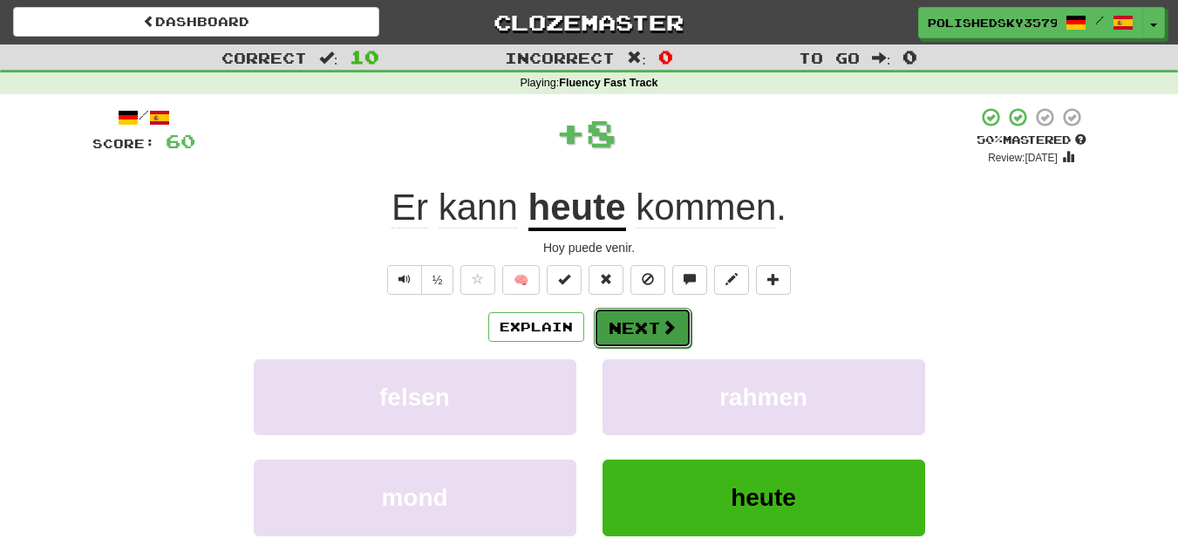
click at [636, 319] on button "Next" at bounding box center [643, 328] width 98 height 40
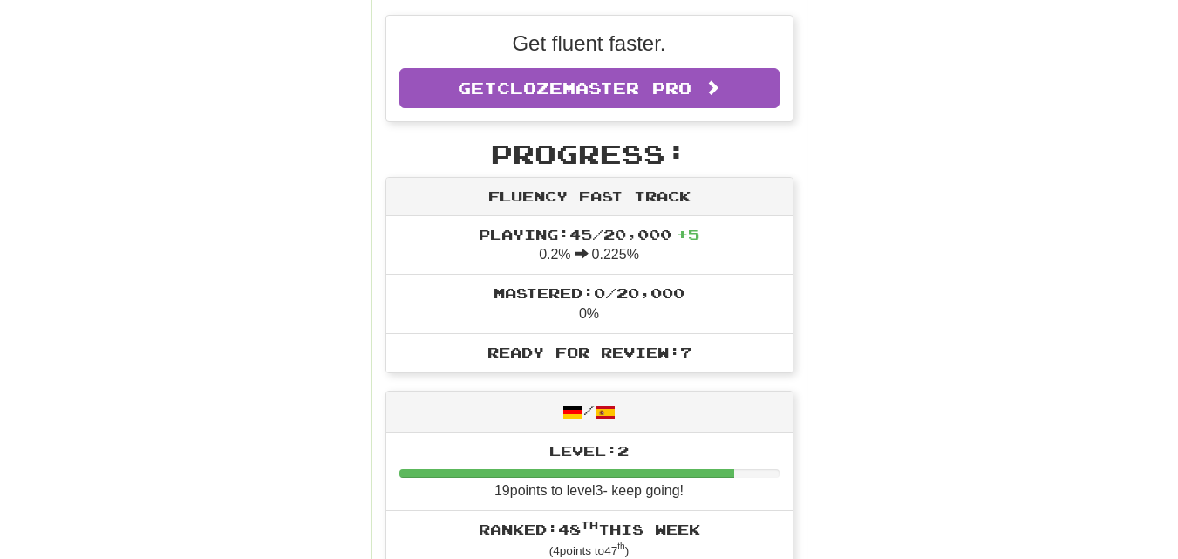
scroll to position [87, 0]
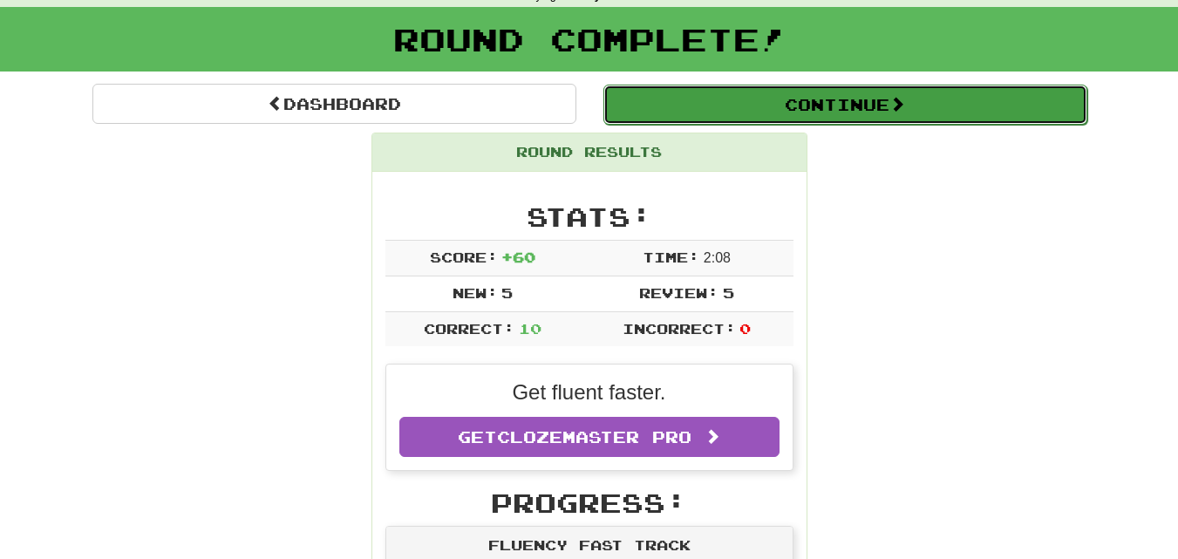
click at [744, 122] on button "Continue" at bounding box center [845, 105] width 484 height 40
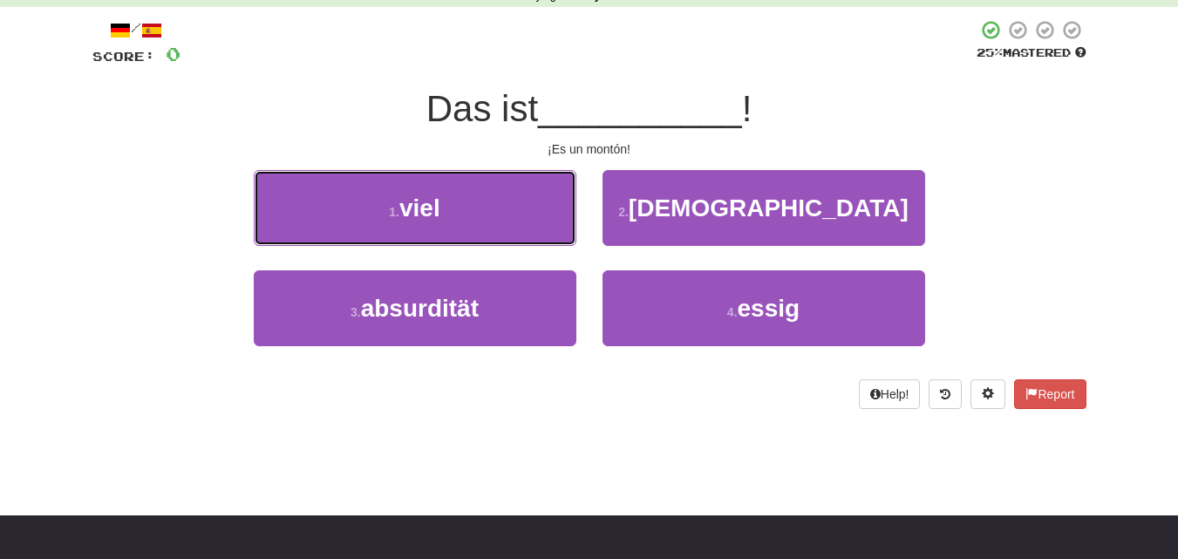
drag, startPoint x: 450, startPoint y: 218, endPoint x: 459, endPoint y: 217, distance: 8.8
click at [450, 217] on button "1 . viel" at bounding box center [415, 208] width 323 height 76
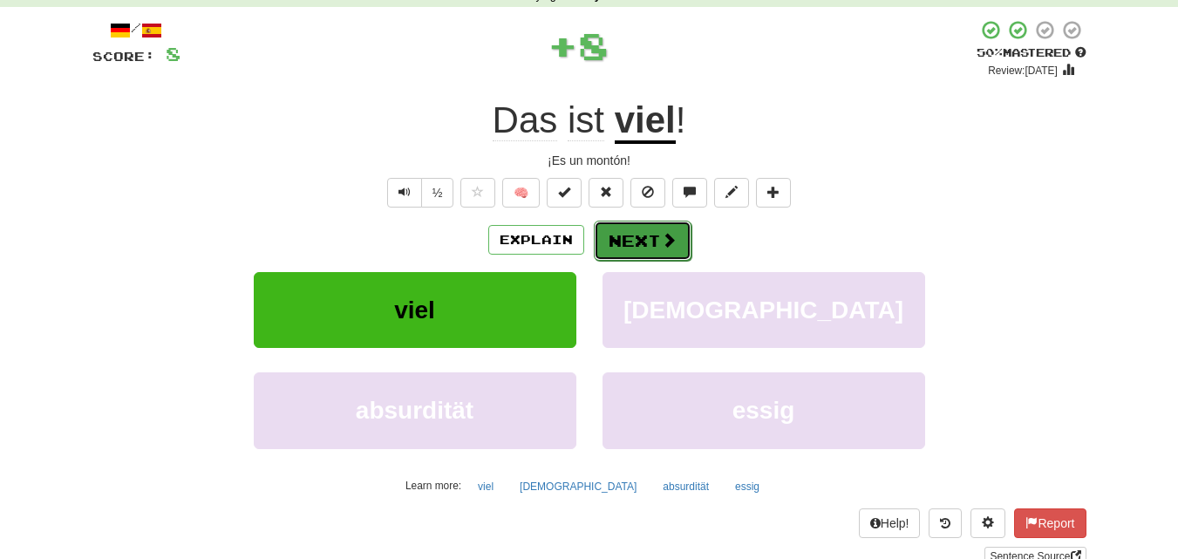
click at [625, 246] on button "Next" at bounding box center [643, 241] width 98 height 40
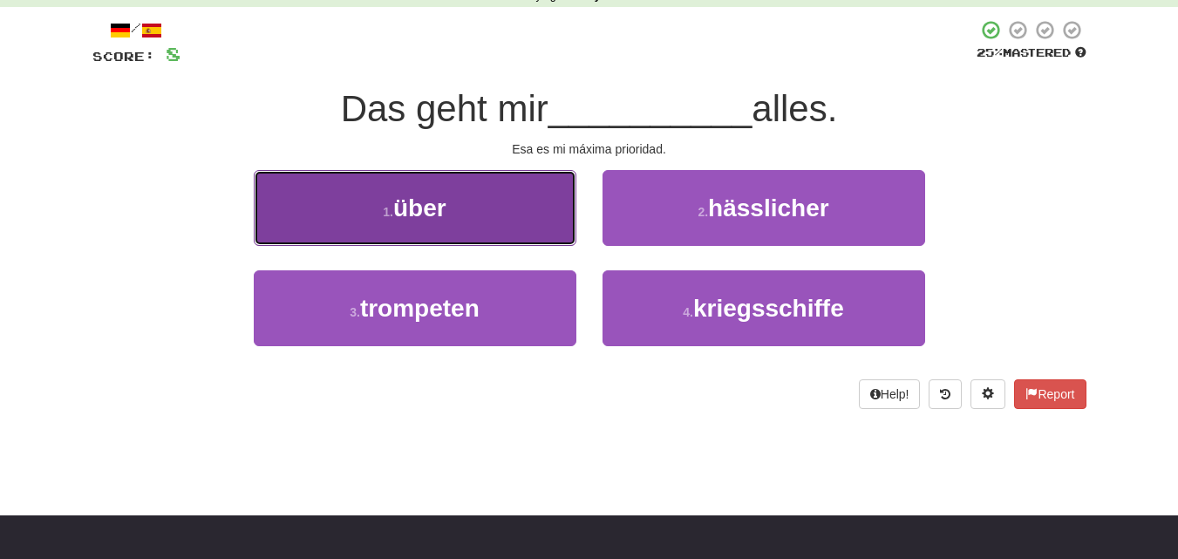
click at [533, 180] on button "1 . über" at bounding box center [415, 208] width 323 height 76
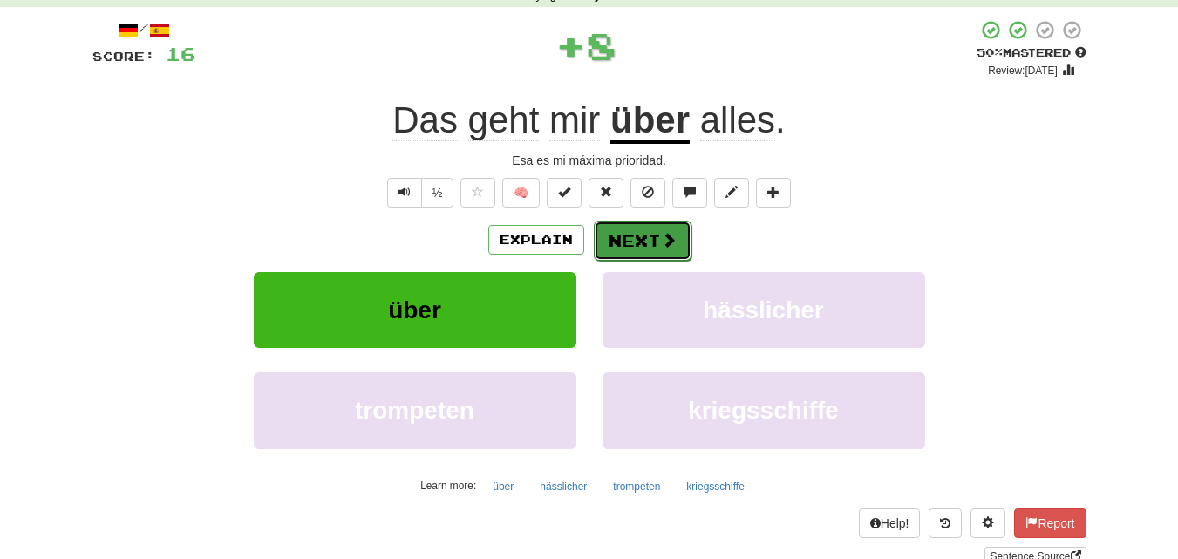
click at [649, 226] on button "Next" at bounding box center [643, 241] width 98 height 40
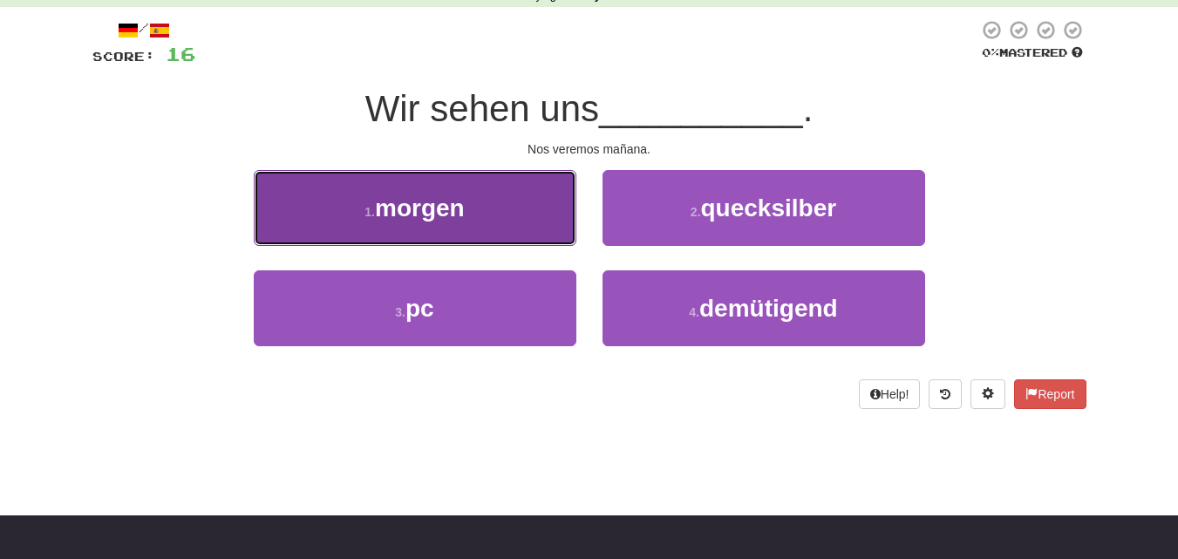
click at [527, 218] on button "1 . morgen" at bounding box center [415, 208] width 323 height 76
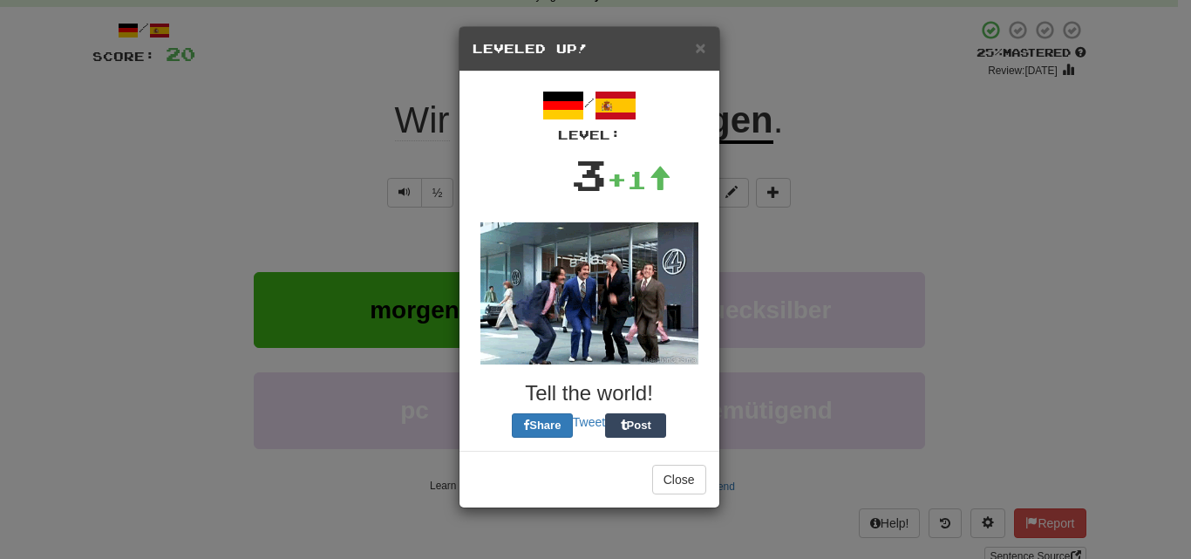
click at [630, 257] on img at bounding box center [589, 293] width 218 height 142
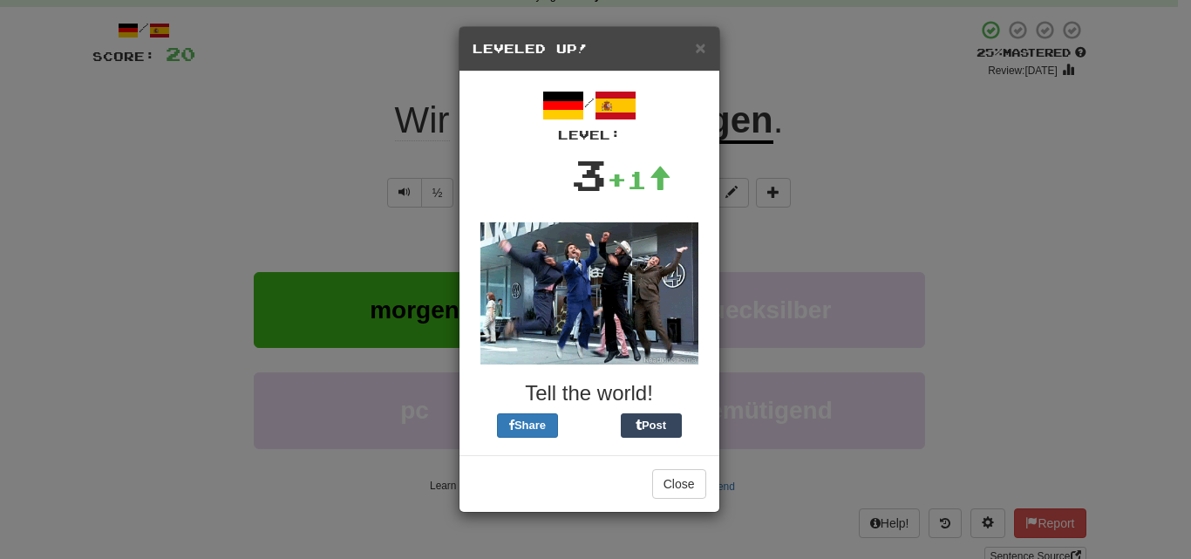
click at [696, 58] on div "× Leveled Up!" at bounding box center [589, 49] width 260 height 44
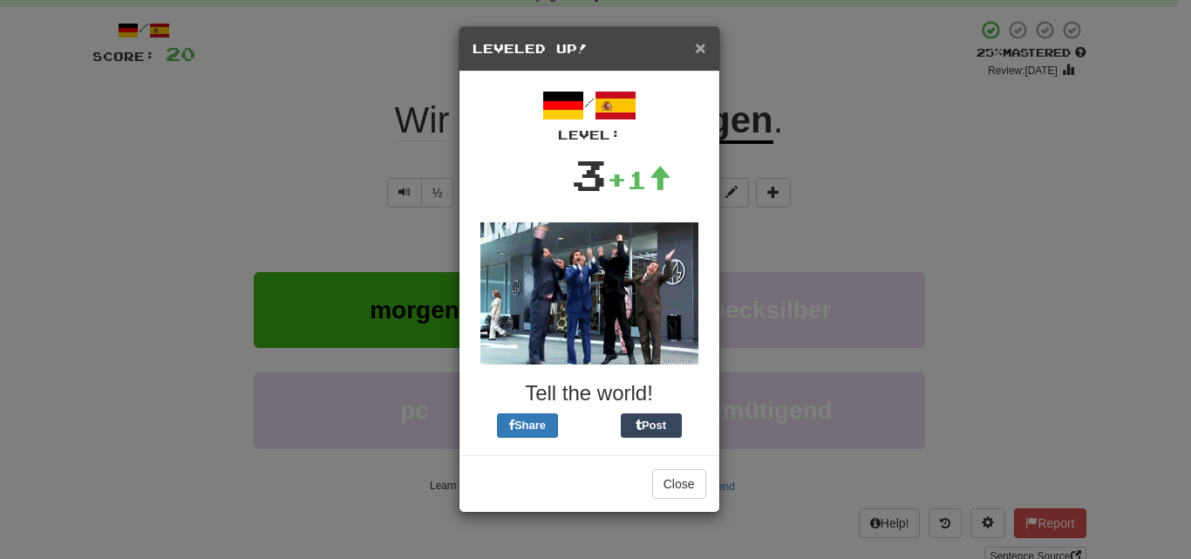
click at [696, 54] on span "×" at bounding box center [700, 47] width 10 height 20
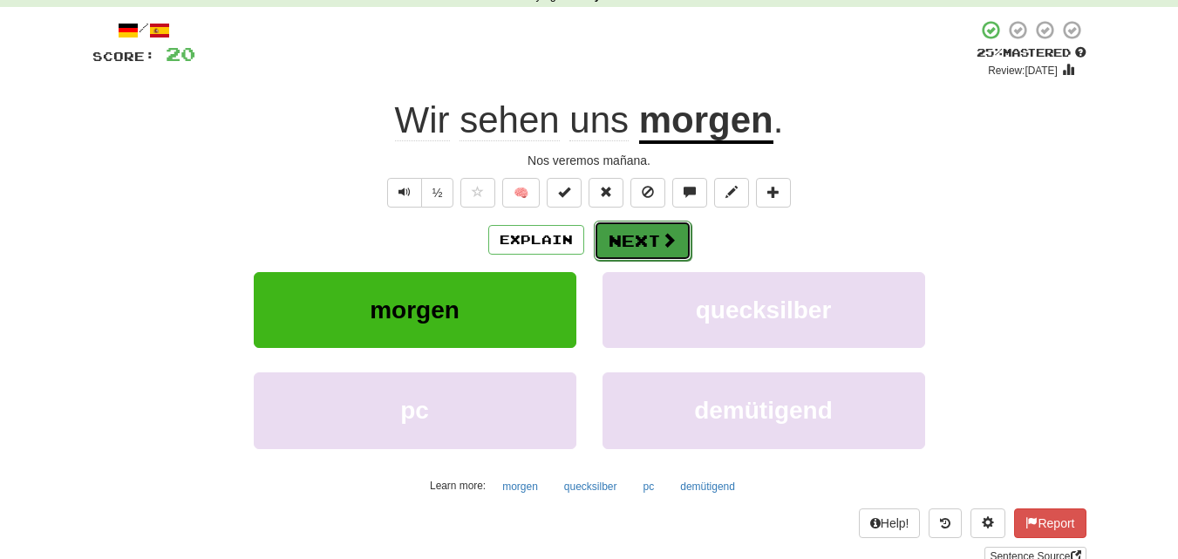
click at [657, 232] on button "Next" at bounding box center [643, 241] width 98 height 40
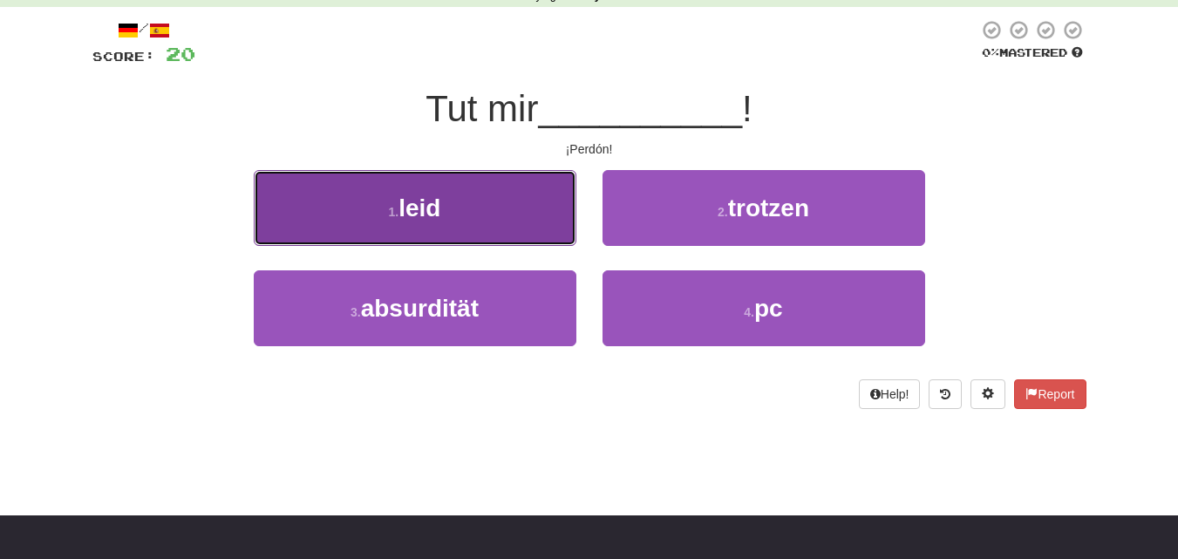
click at [483, 185] on button "1 . leid" at bounding box center [415, 208] width 323 height 76
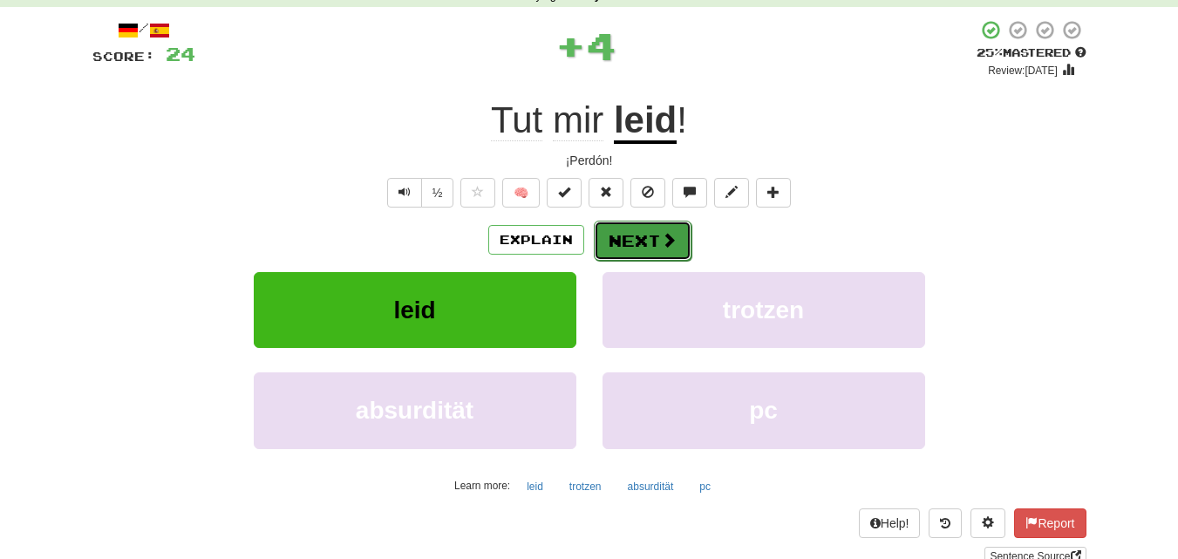
click at [637, 228] on button "Next" at bounding box center [643, 241] width 98 height 40
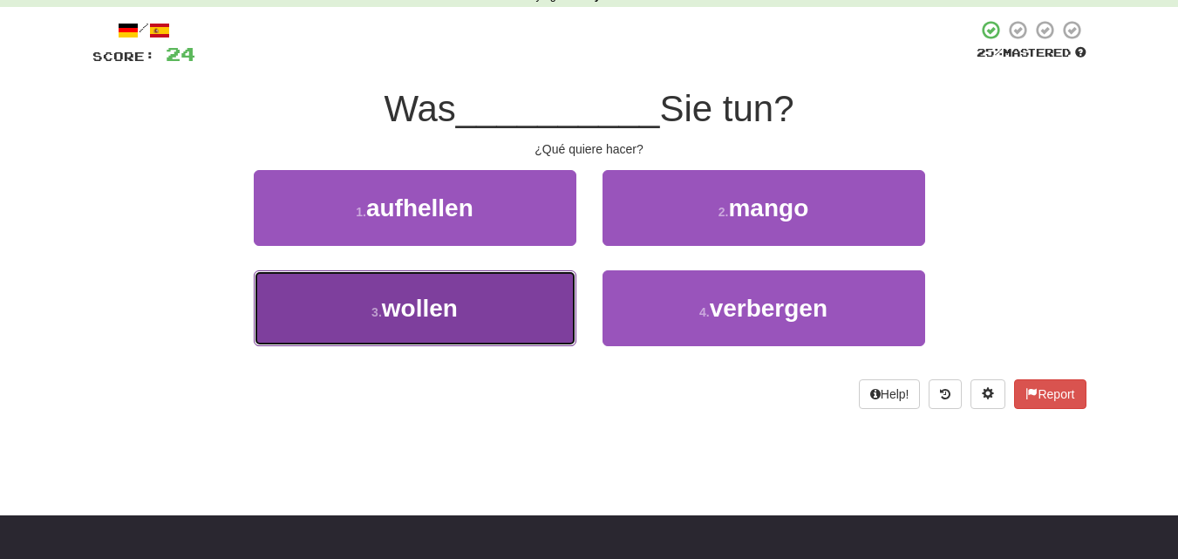
click at [562, 287] on button "3 . wollen" at bounding box center [415, 308] width 323 height 76
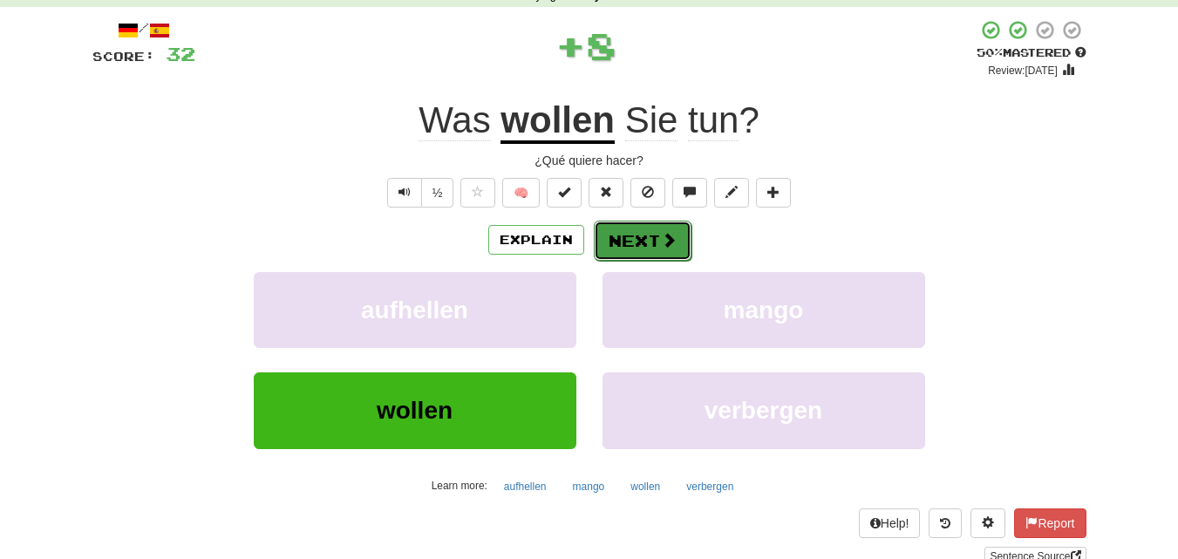
click at [626, 228] on button "Next" at bounding box center [643, 241] width 98 height 40
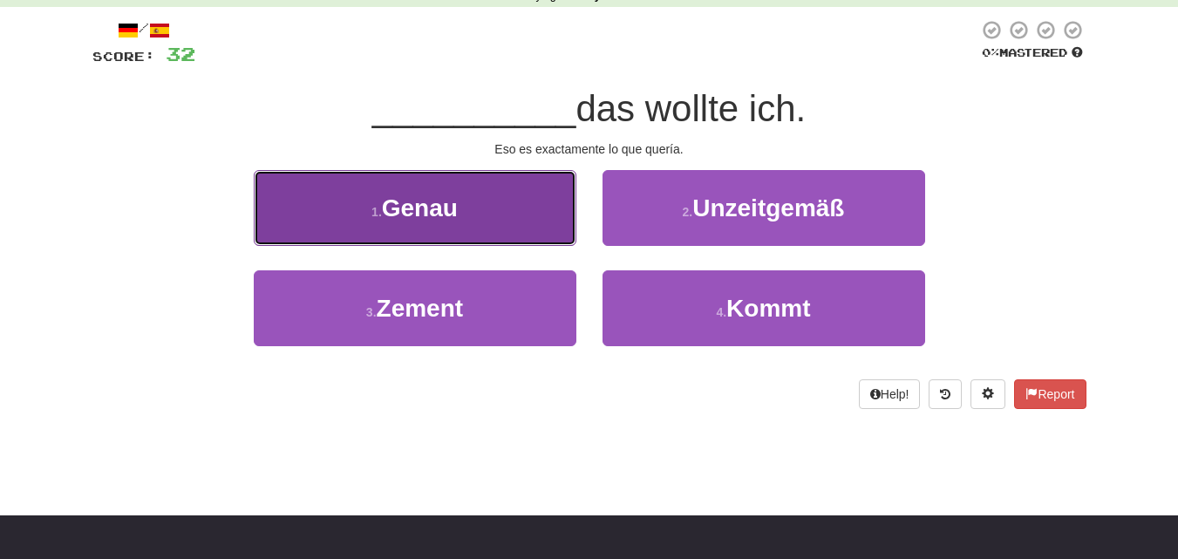
click at [571, 211] on button "1 . Genau" at bounding box center [415, 208] width 323 height 76
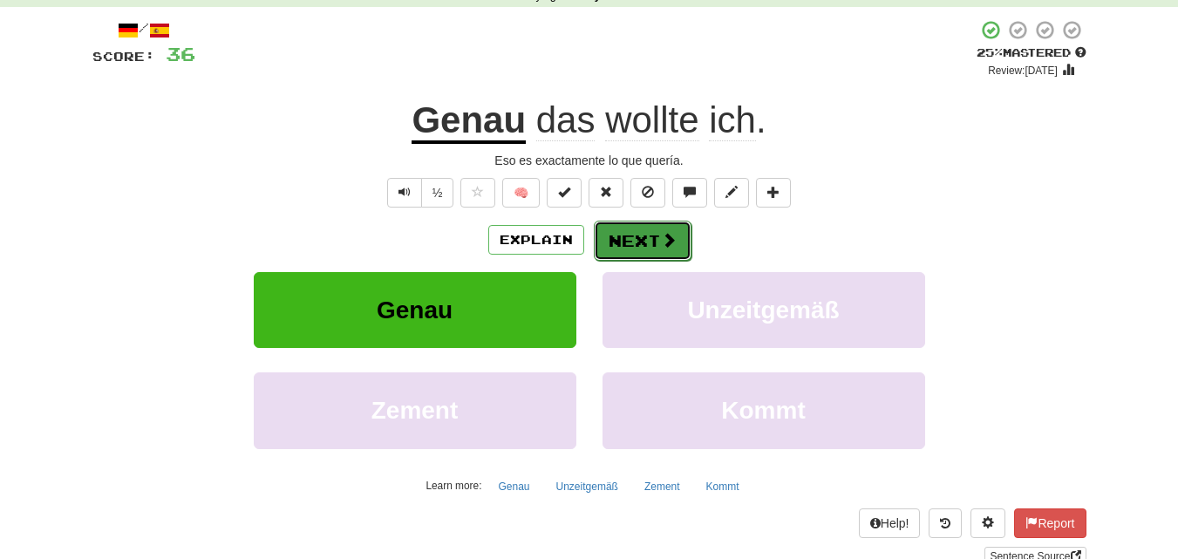
click at [639, 233] on button "Next" at bounding box center [643, 241] width 98 height 40
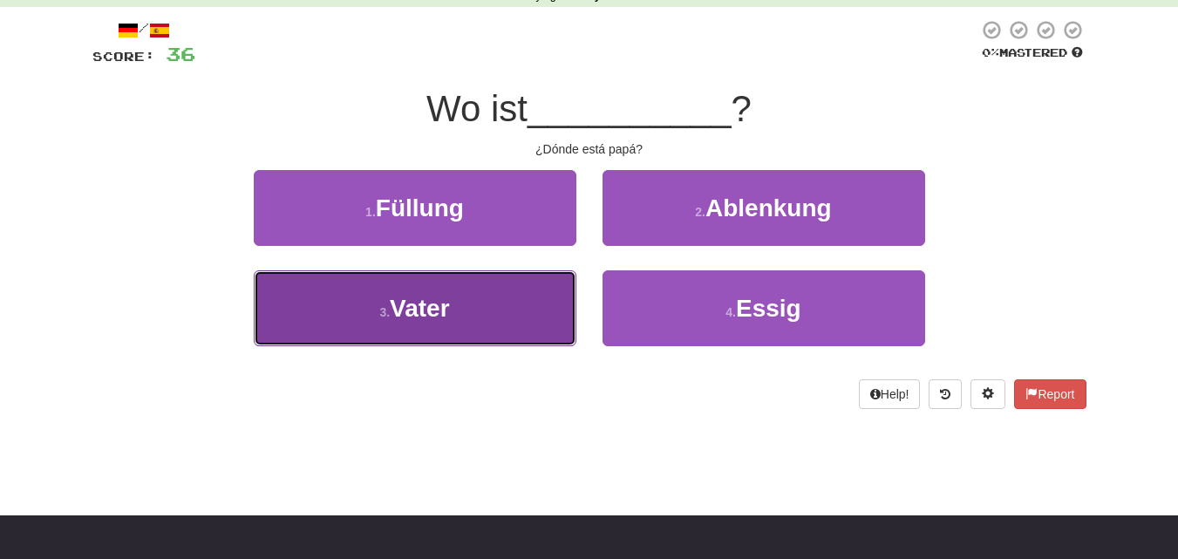
click at [528, 296] on button "3 . Vater" at bounding box center [415, 308] width 323 height 76
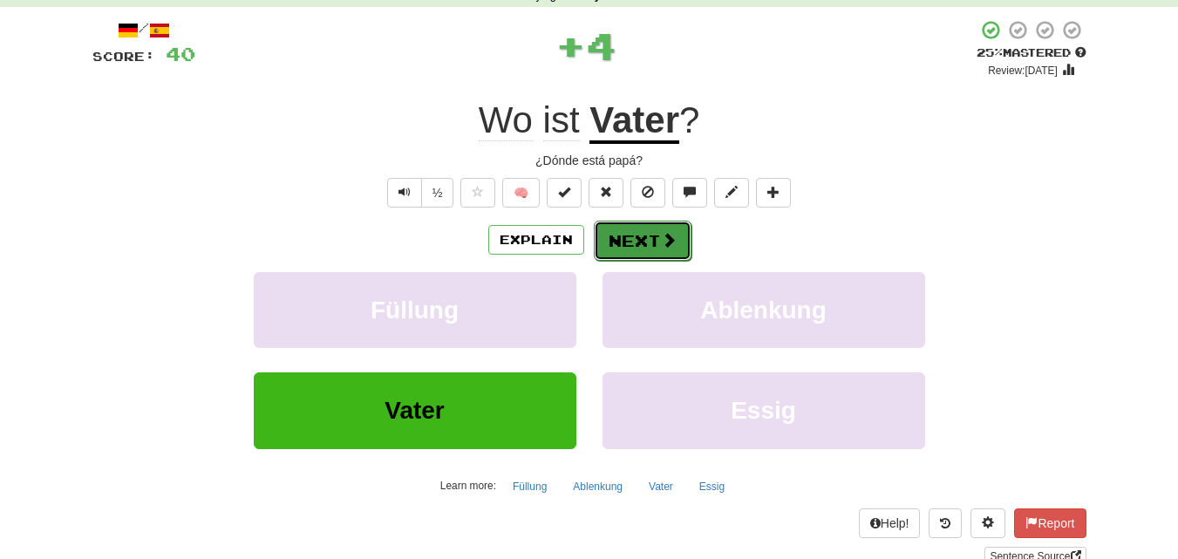
click at [625, 231] on button "Next" at bounding box center [643, 241] width 98 height 40
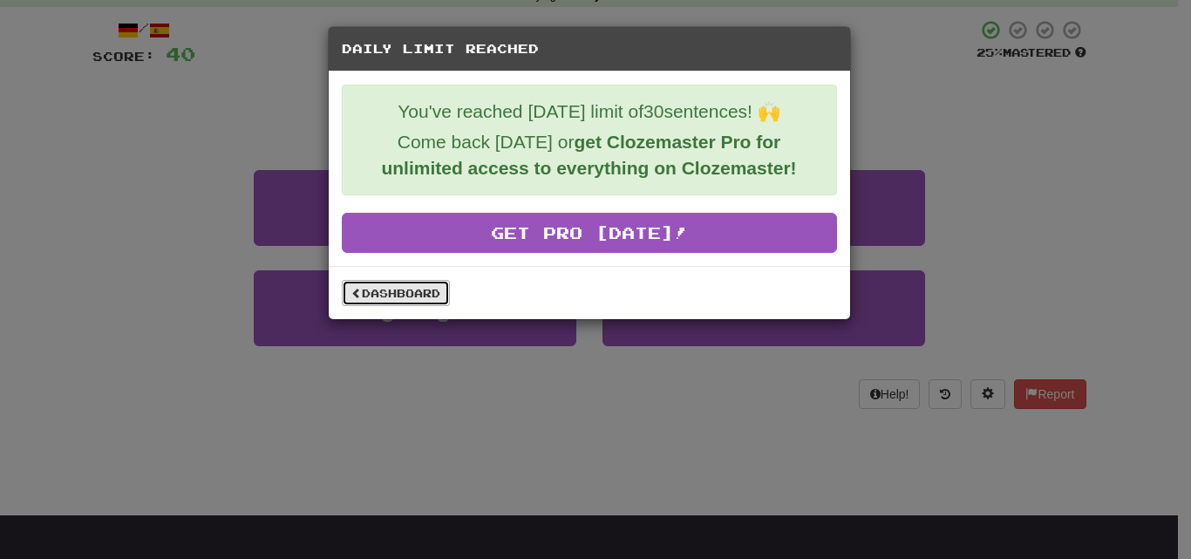
click at [425, 291] on link "Dashboard" at bounding box center [396, 293] width 108 height 26
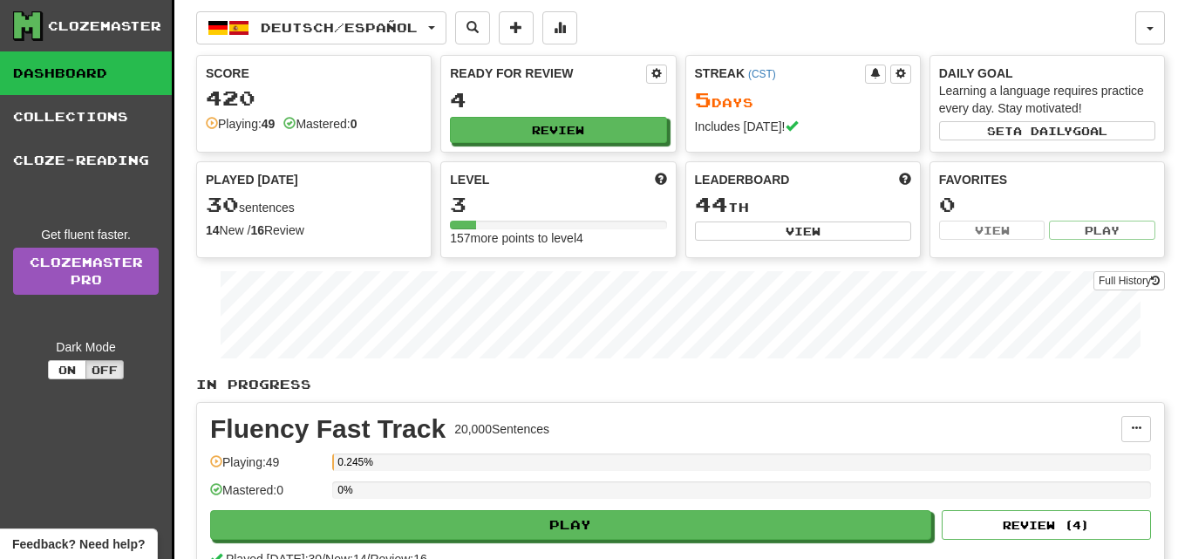
click at [678, 476] on div "0.245%" at bounding box center [741, 467] width 819 height 29
click at [1132, 283] on button "Full History" at bounding box center [1128, 280] width 71 height 19
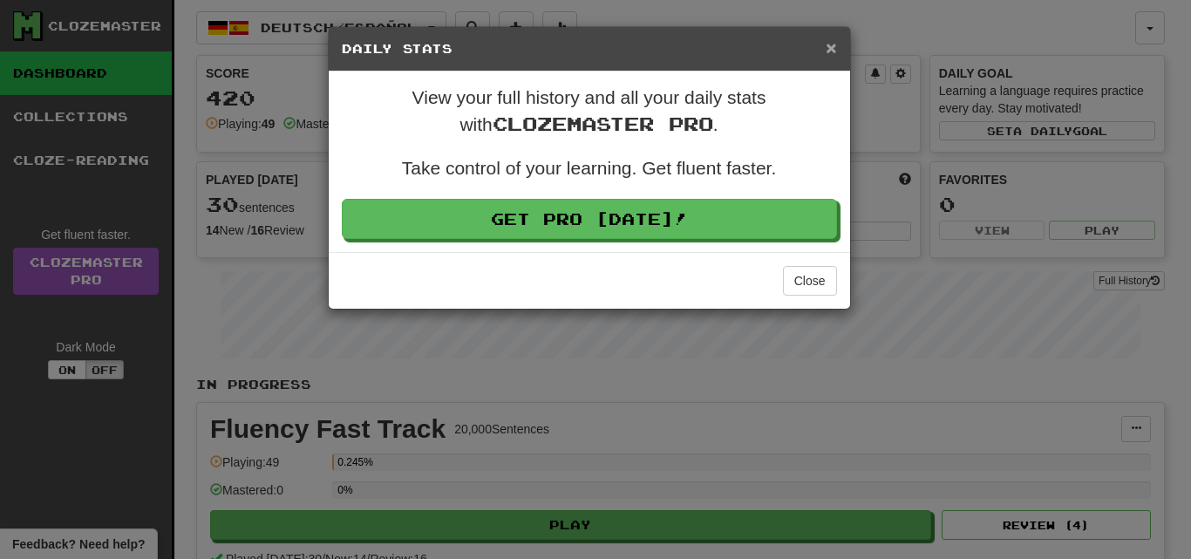
click at [831, 44] on span "×" at bounding box center [830, 47] width 10 height 20
